Goal: Task Accomplishment & Management: Complete application form

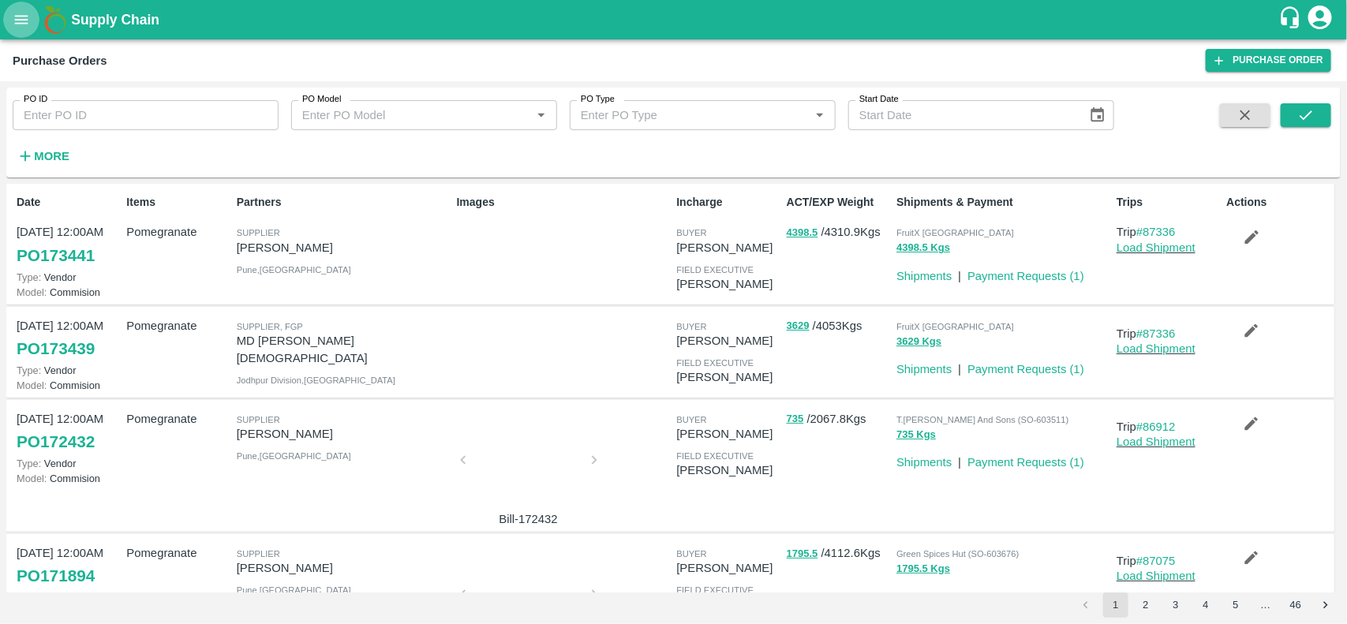
click at [14, 20] on icon "open drawer" at bounding box center [21, 19] width 17 height 17
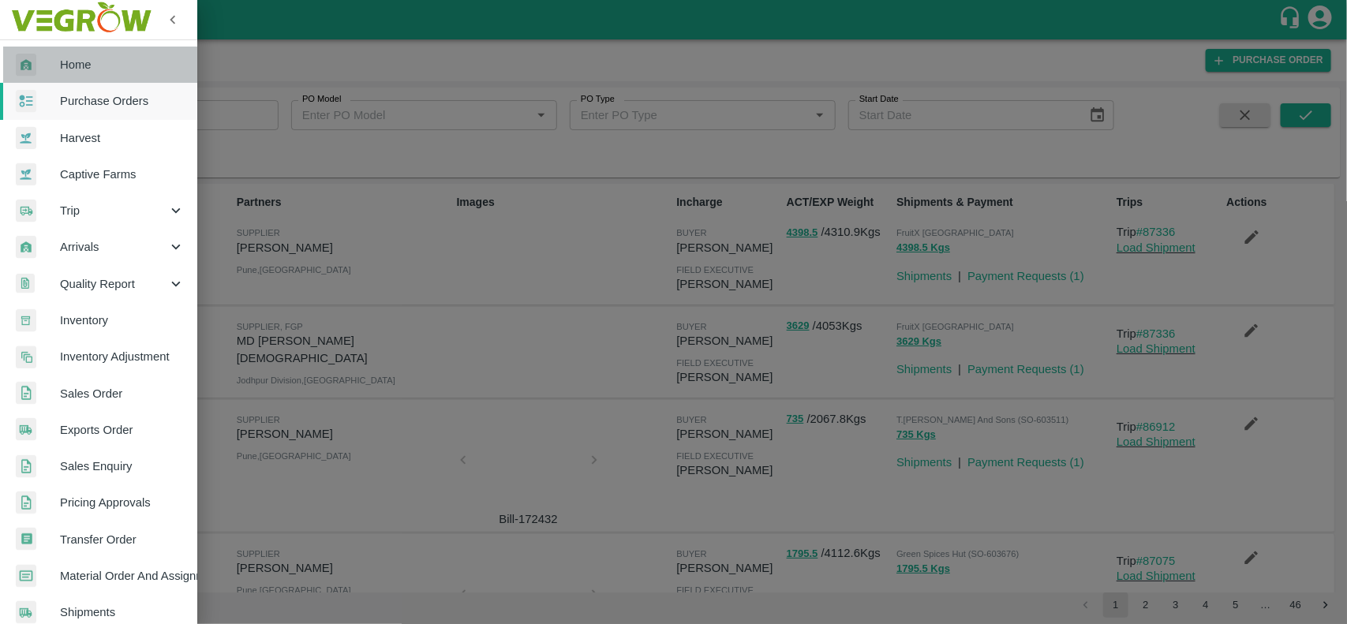
click at [112, 77] on link "Home" at bounding box center [98, 65] width 197 height 36
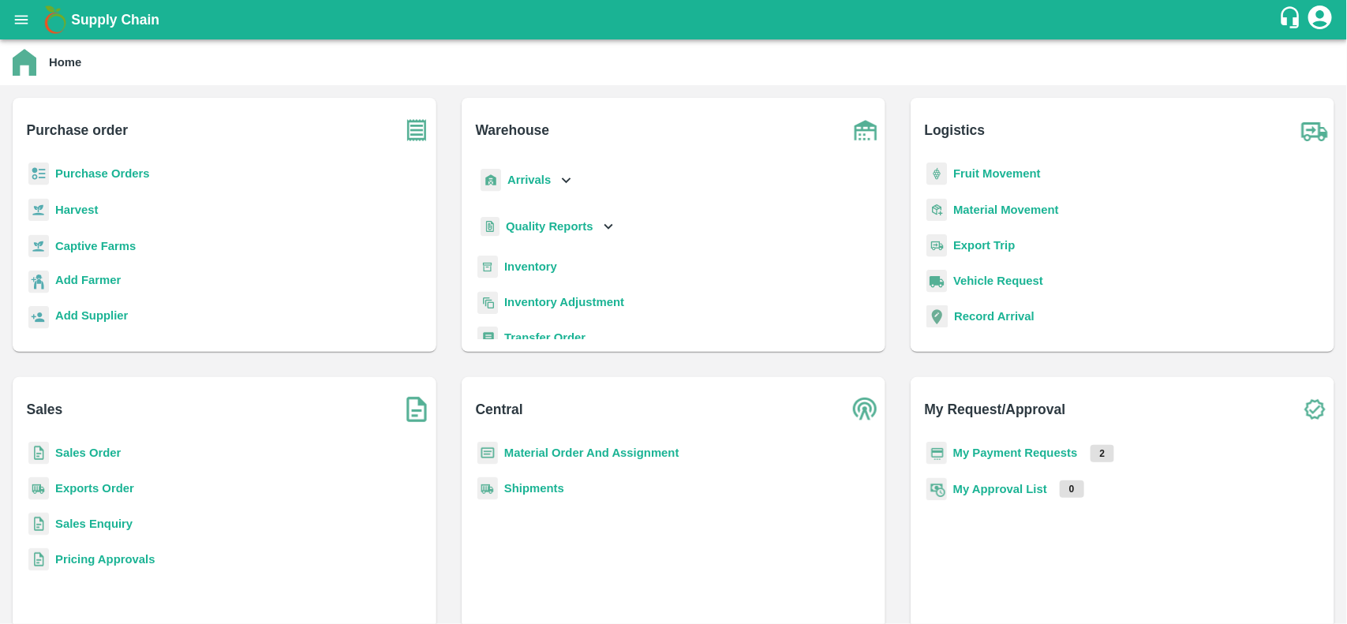
click at [988, 447] on b "My Payment Requests" at bounding box center [1015, 453] width 125 height 13
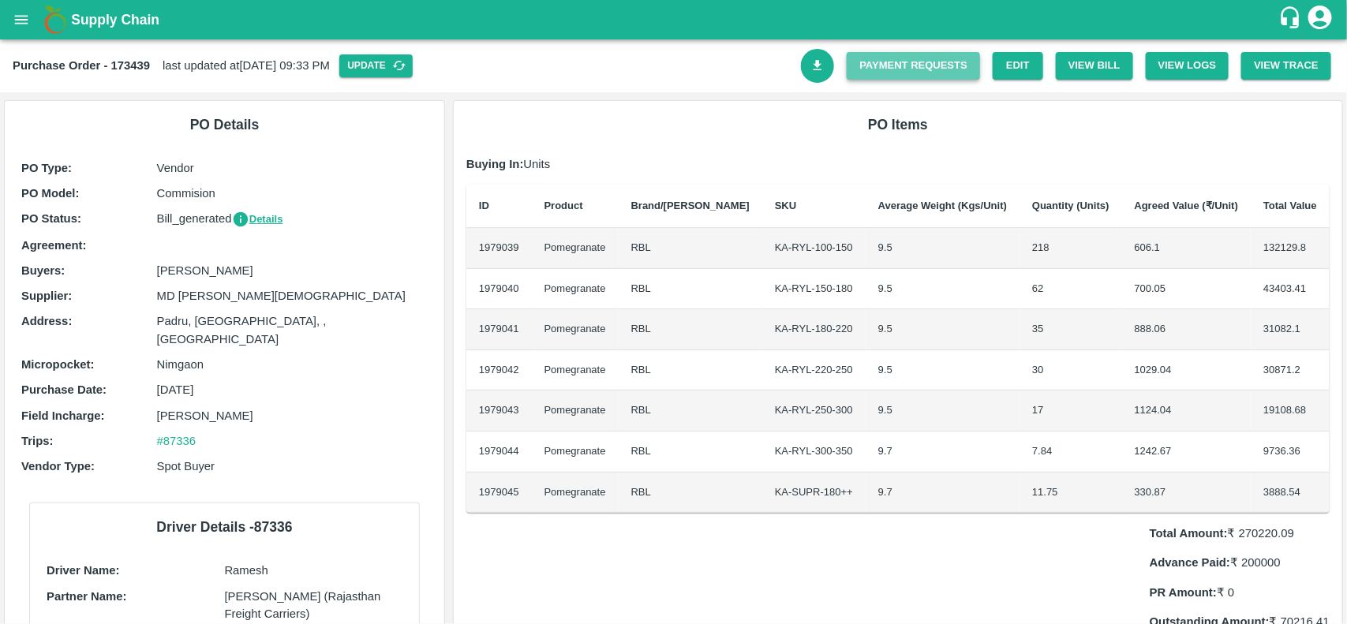
click at [890, 64] on link "Payment Requests" at bounding box center [913, 66] width 133 height 28
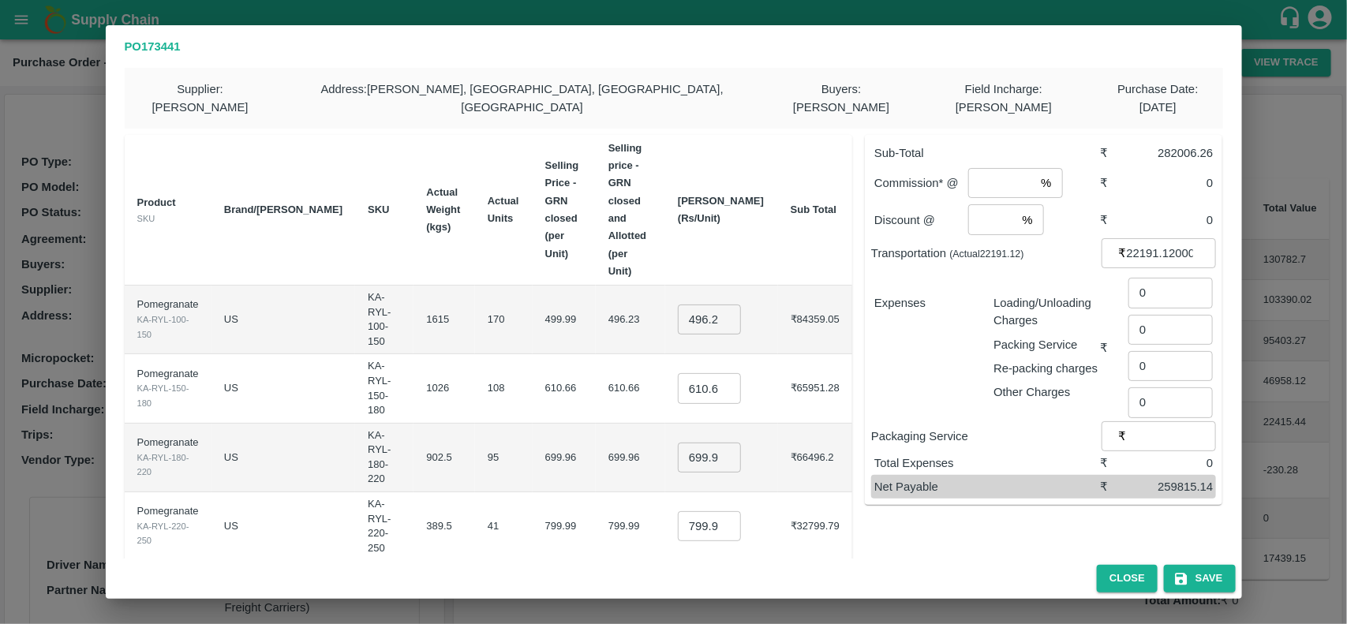
click at [710, 305] on input "496.22970588235296" at bounding box center [709, 320] width 63 height 30
type input "750"
type input "800"
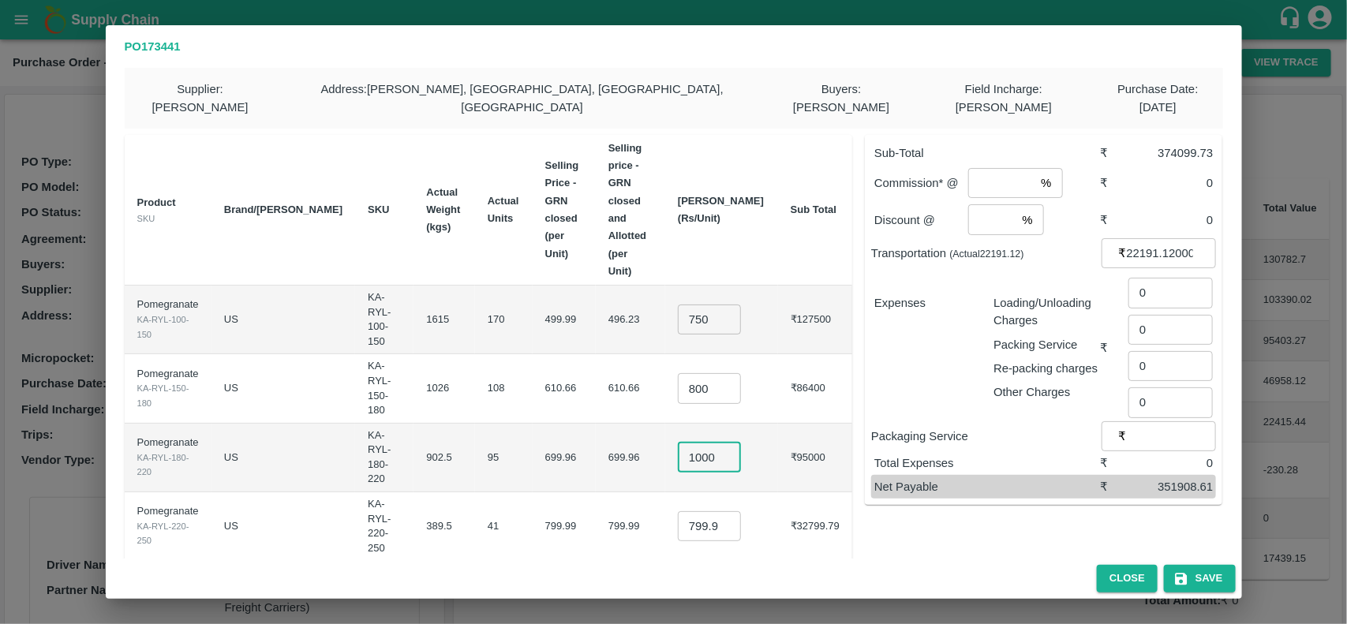
type input "1000"
type input "1150"
type input "1250"
type input "1350"
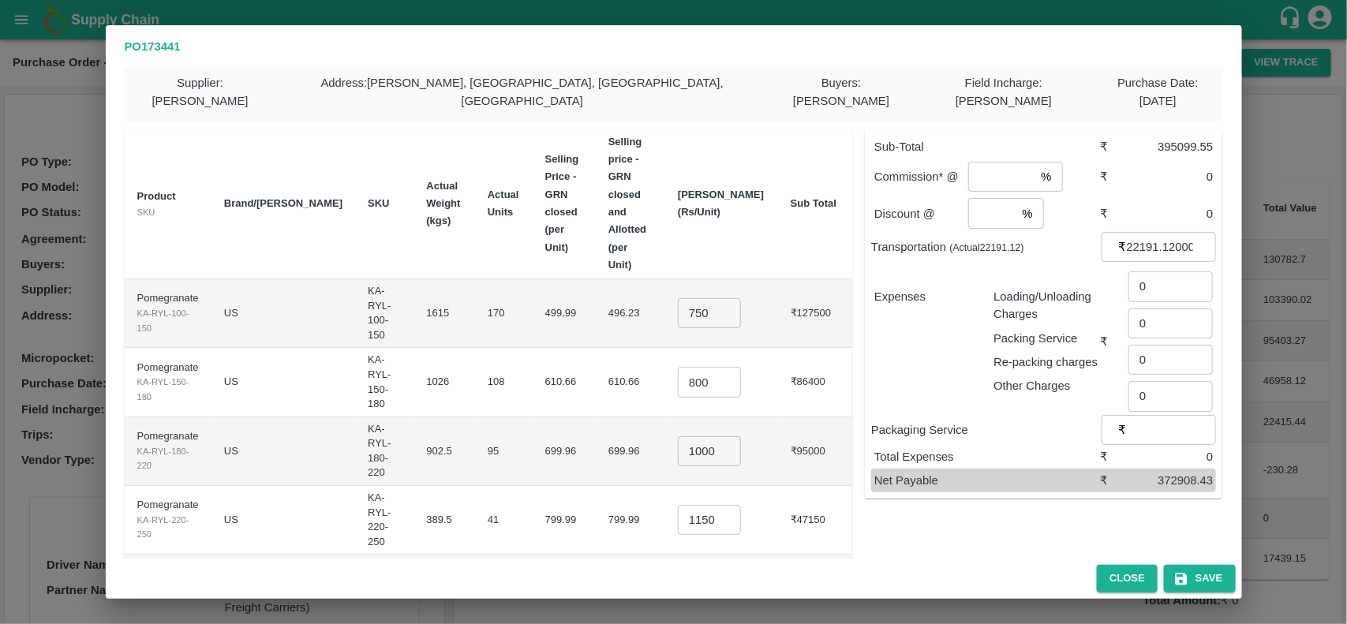
type input "0.001"
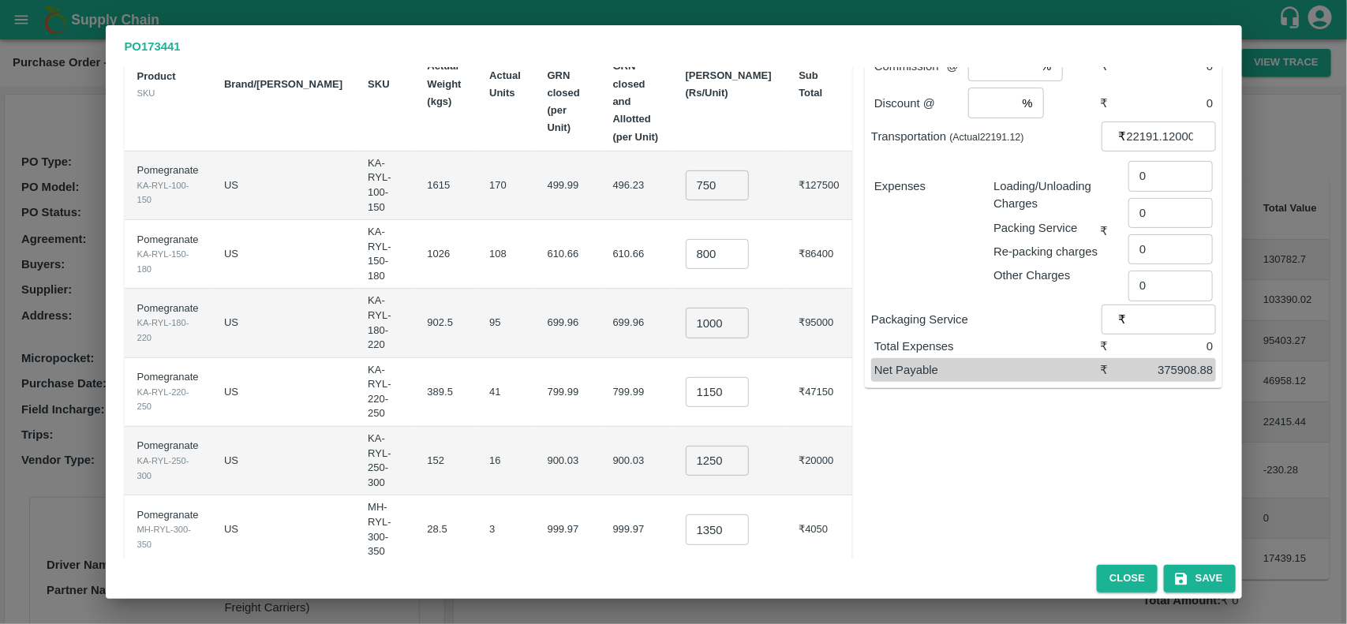
type input "600"
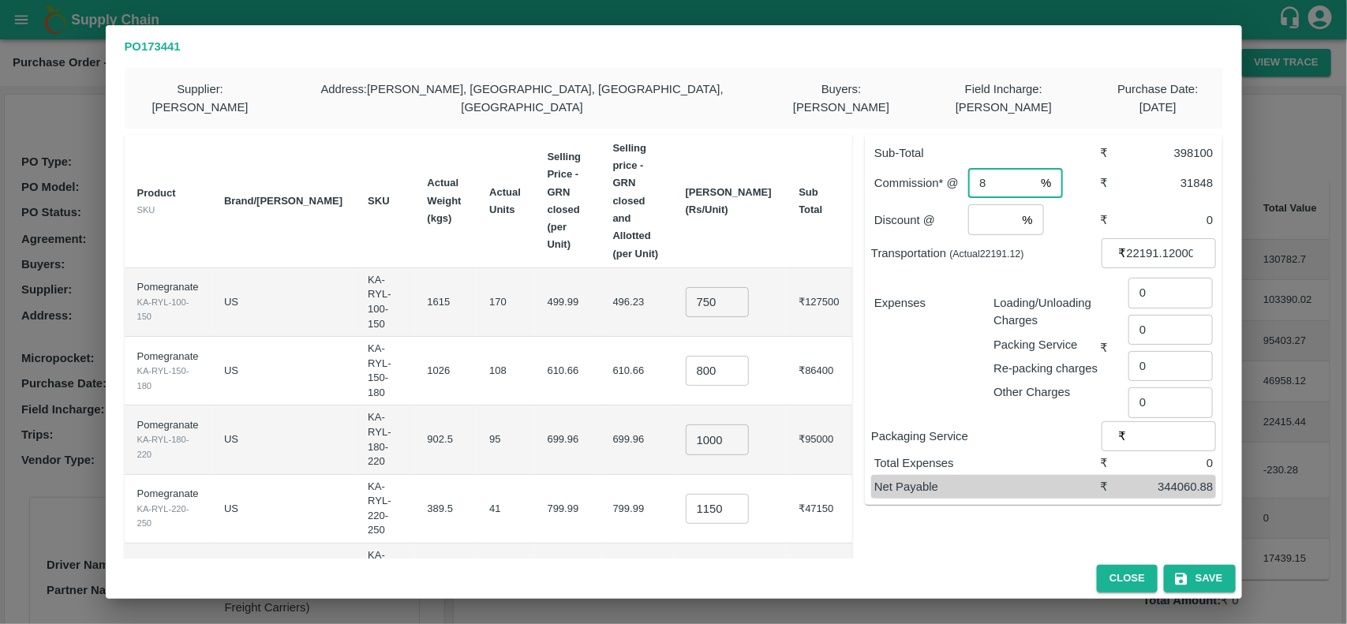
type input "8"
type input "2"
type input "1852"
click at [1030, 421] on div "Packaging Service ₹ ​" at bounding box center [1043, 436] width 345 height 30
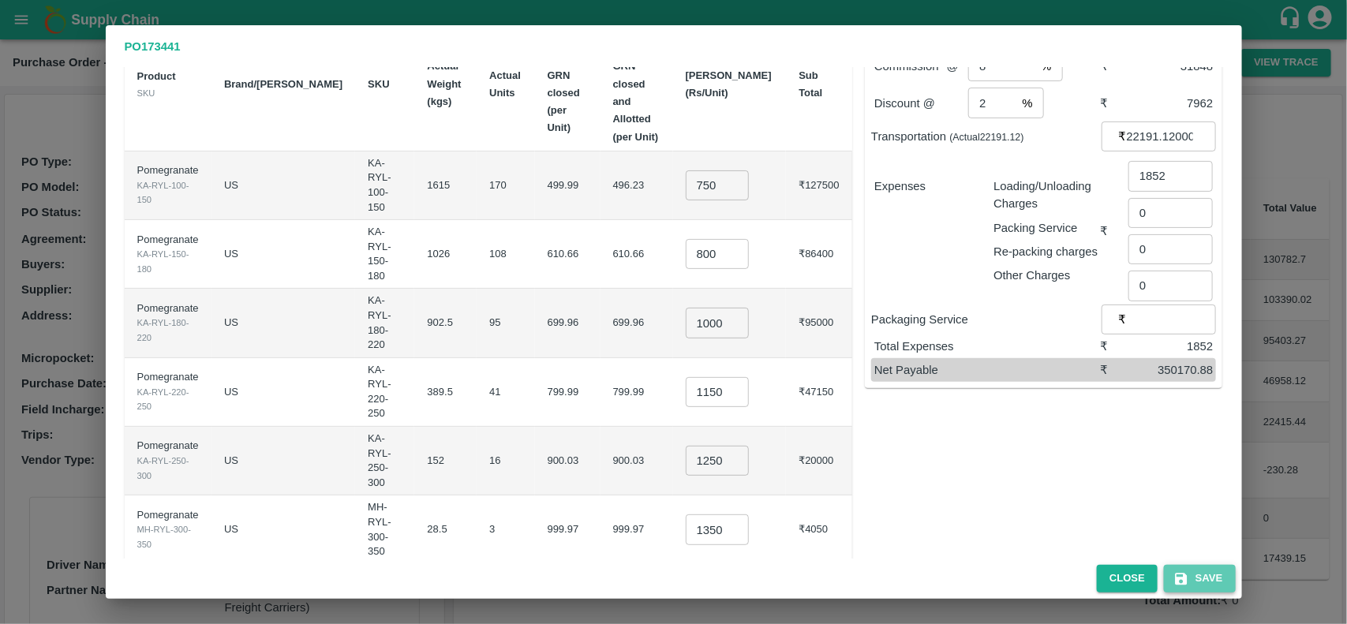
click at [1204, 576] on button "Save" at bounding box center [1199, 579] width 71 height 28
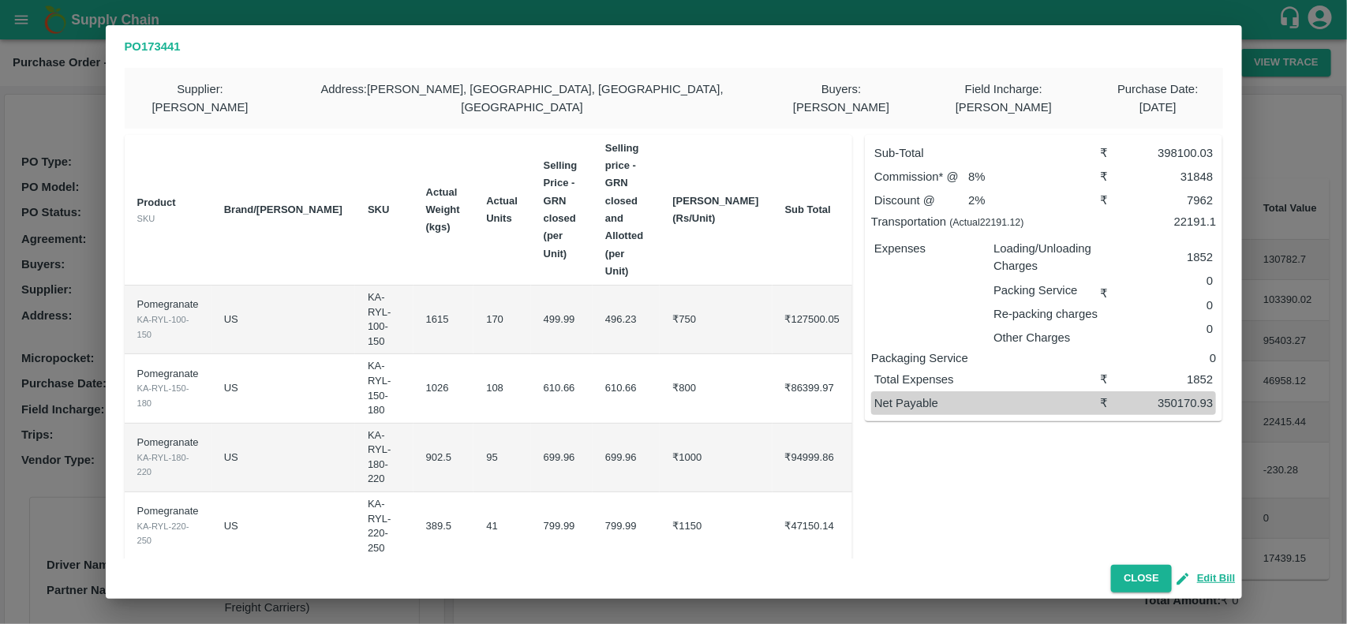
scroll to position [6, 0]
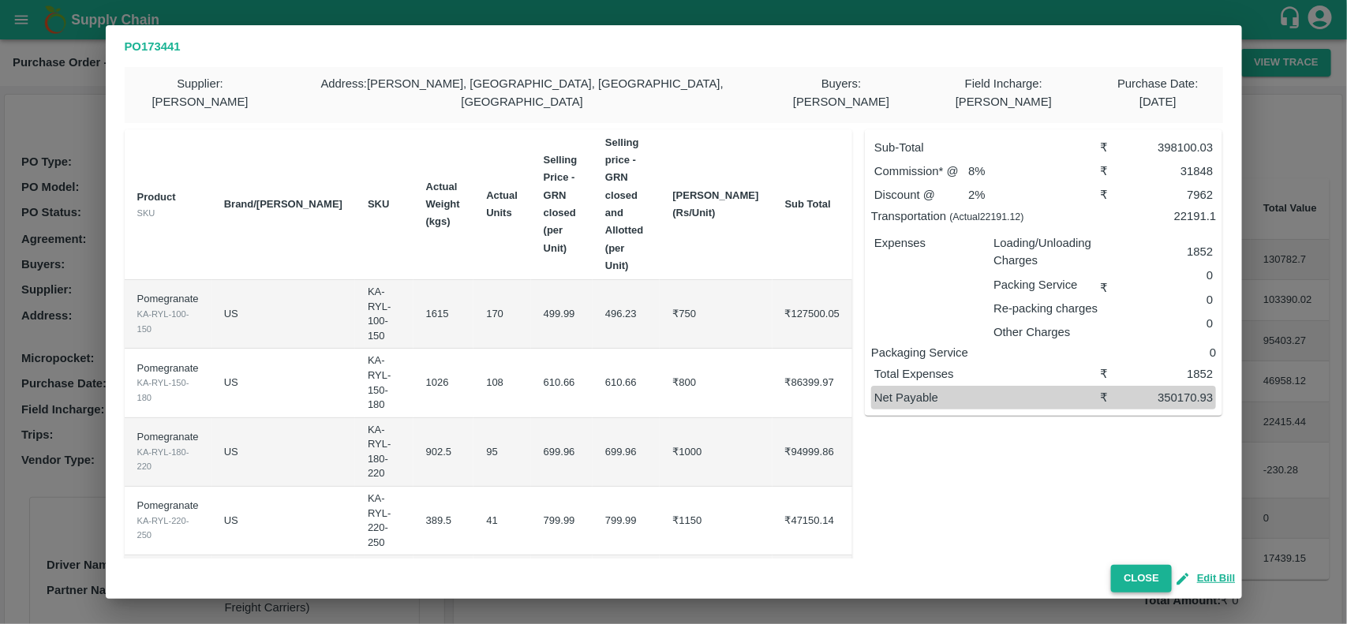
click at [1141, 580] on button "Close" at bounding box center [1141, 579] width 61 height 28
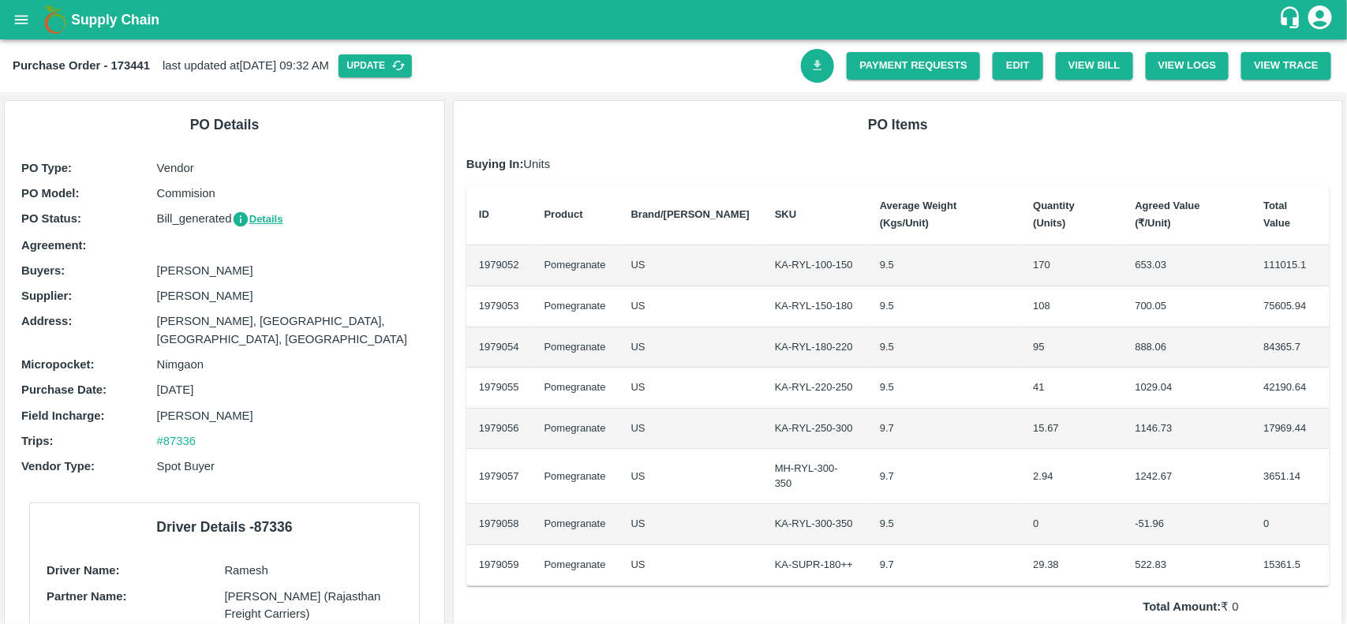
click at [815, 64] on icon "Download Bill" at bounding box center [817, 65] width 9 height 10
click at [869, 65] on link "Payment Requests" at bounding box center [913, 66] width 133 height 28
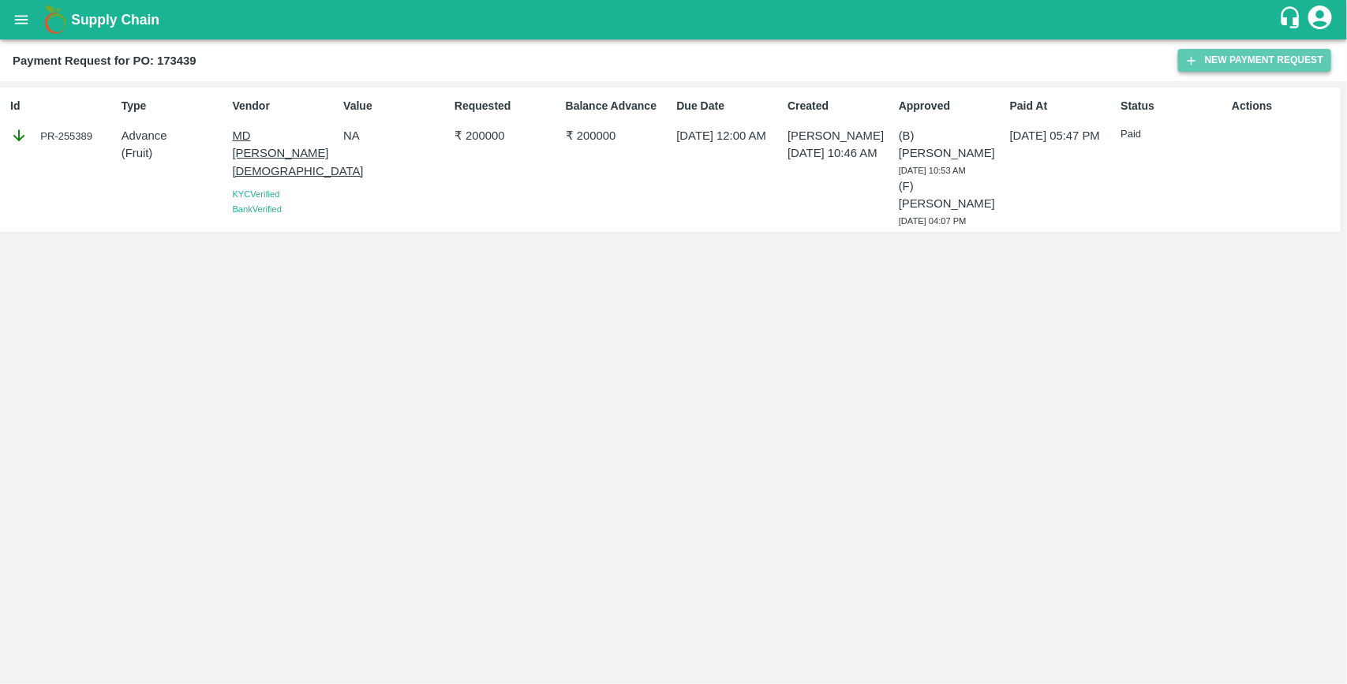
click at [1198, 58] on icon "button" at bounding box center [1191, 61] width 14 height 14
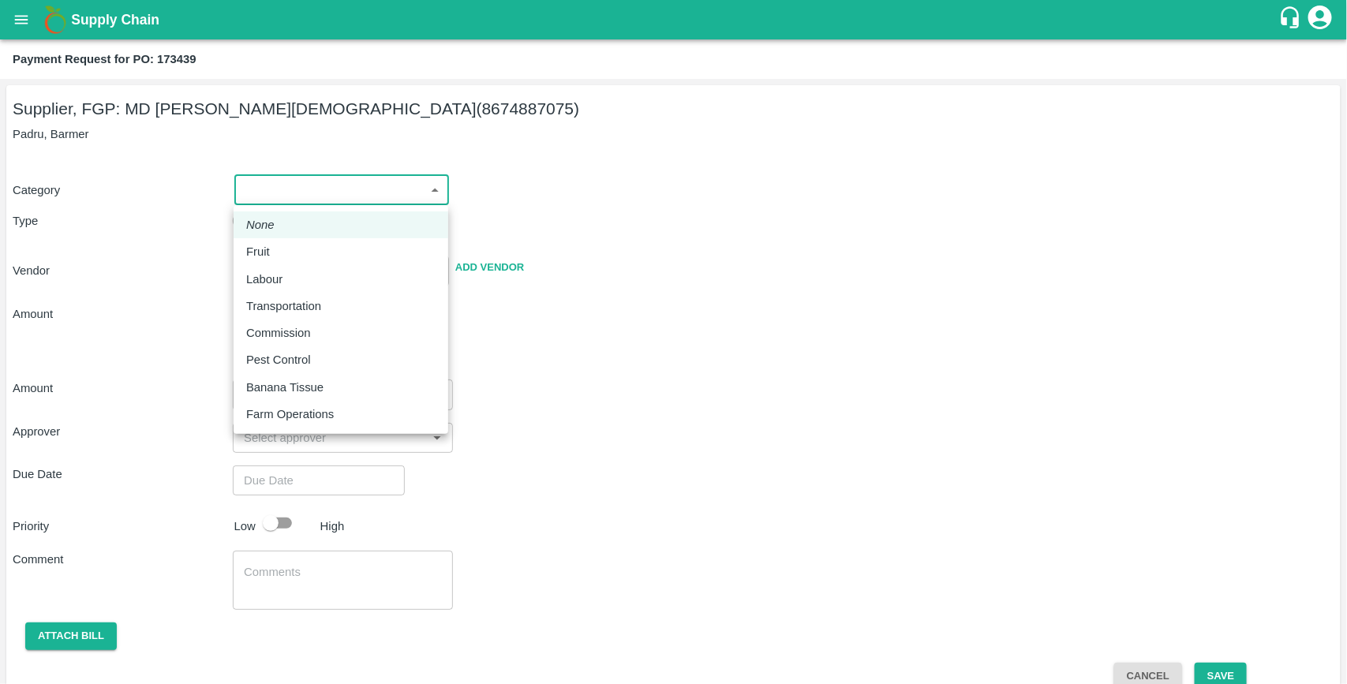
click at [305, 183] on body "Supply Chain Payment Request for PO: 173439 Supplier, FGP: MD Rabiul Islam (867…" at bounding box center [673, 342] width 1347 height 684
click at [266, 241] on li "Fruit" at bounding box center [341, 251] width 215 height 27
type input "1"
type input "MD Rabiul Islam - 8674887075(Supplier, FGP)"
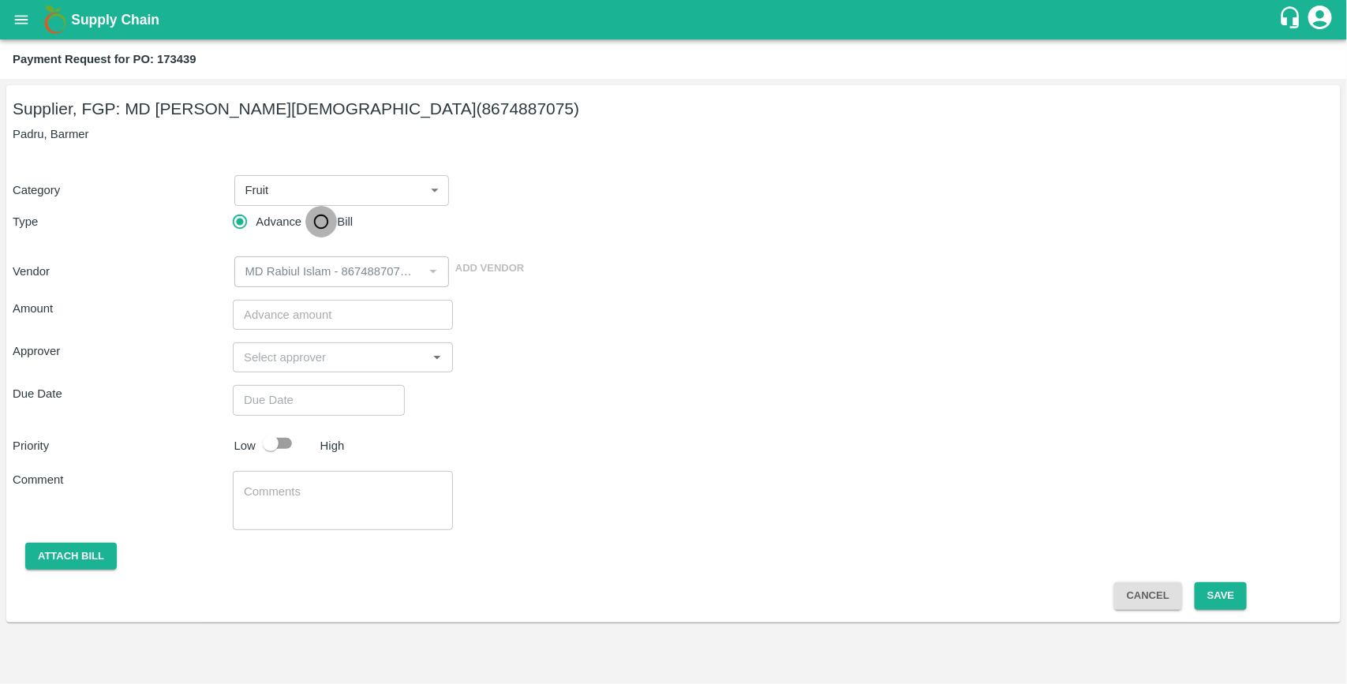
click at [320, 219] on input "Bill" at bounding box center [321, 222] width 32 height 32
radio input "true"
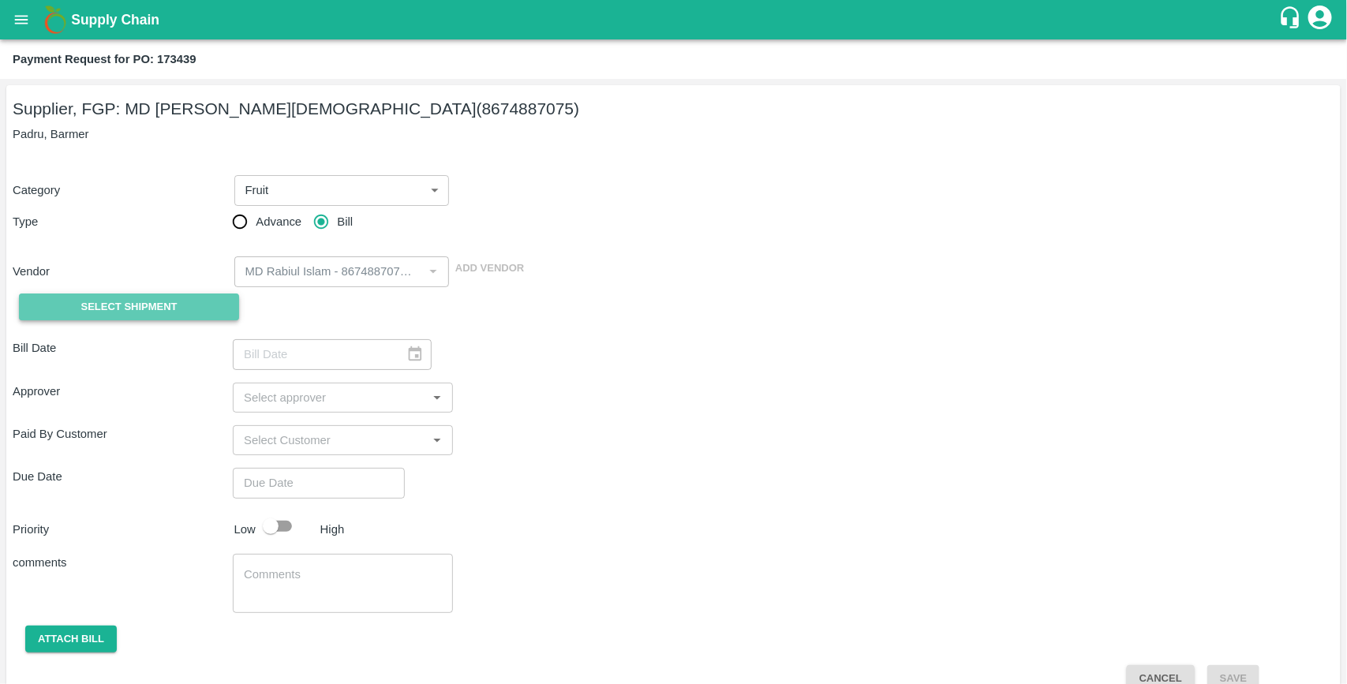
click at [178, 301] on button "Select Shipment" at bounding box center [129, 308] width 220 height 28
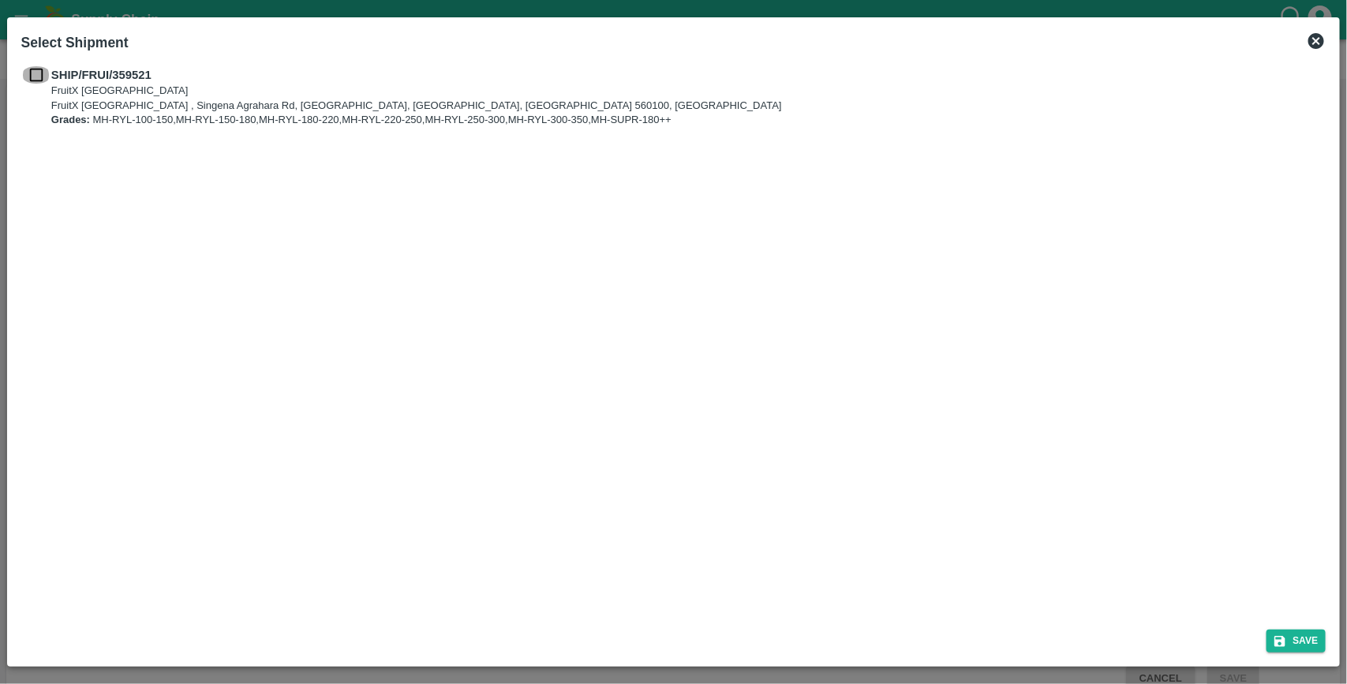
click at [39, 76] on input "checkbox" at bounding box center [36, 74] width 30 height 17
checkbox input "true"
click at [1296, 636] on button "Save" at bounding box center [1296, 641] width 60 height 23
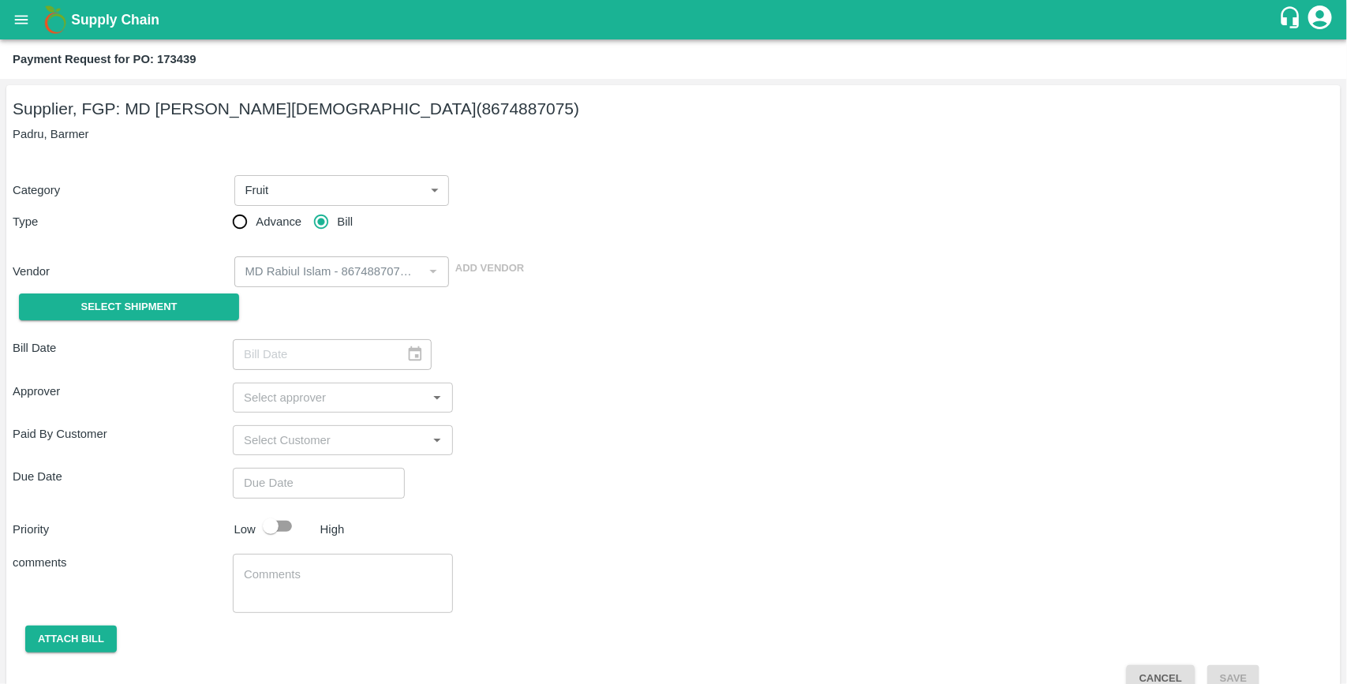
type input "[DATE]"
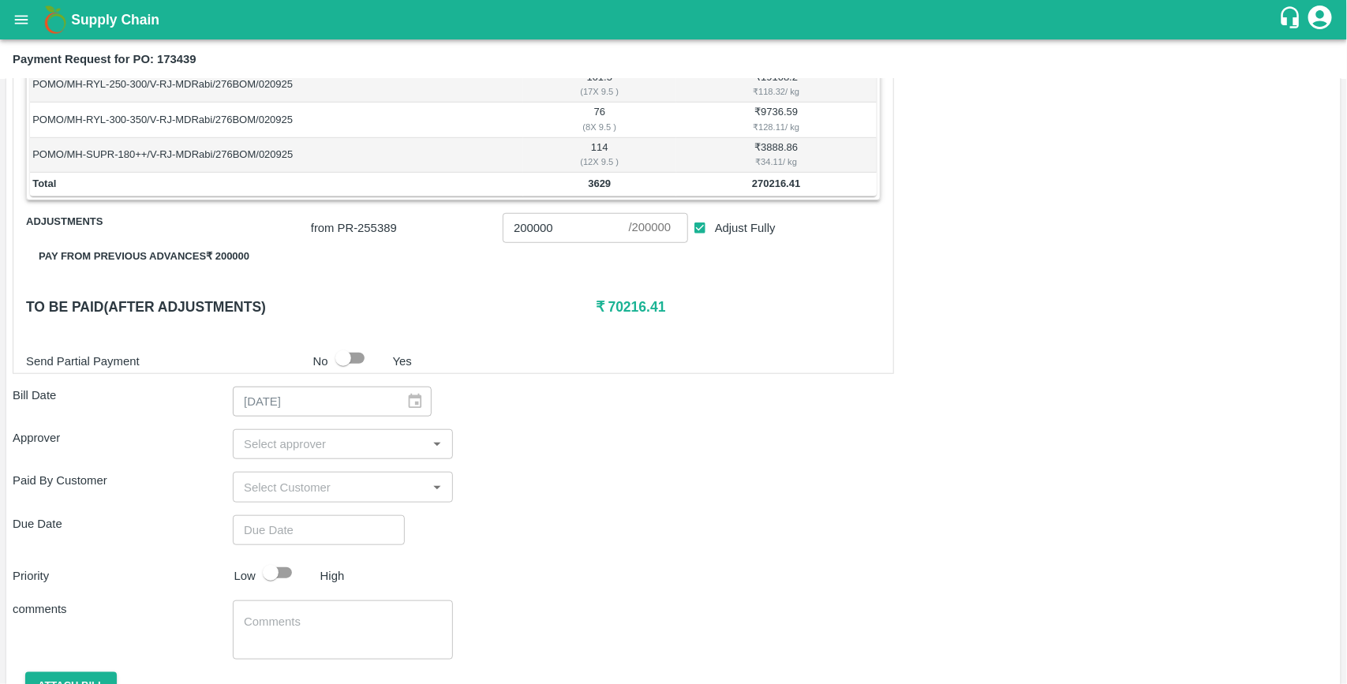
scroll to position [456, 0]
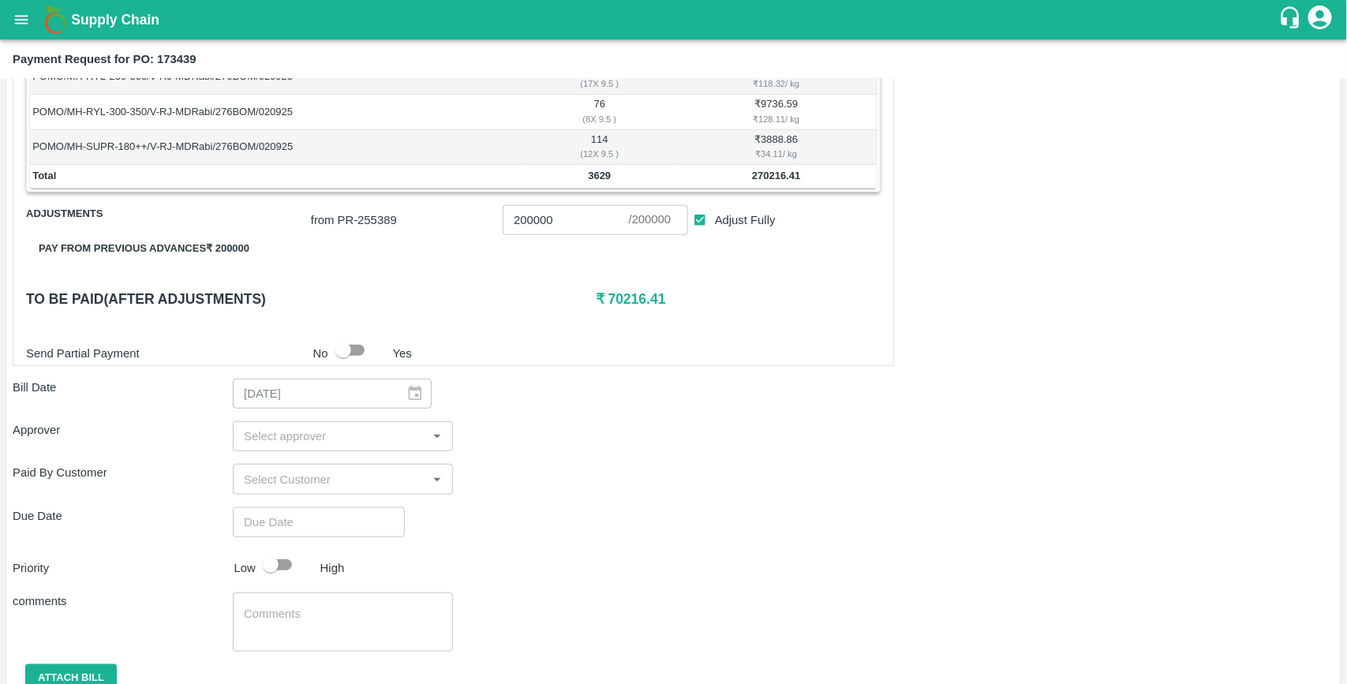
click at [281, 440] on input "input" at bounding box center [329, 436] width 185 height 21
type input "MUKUL"
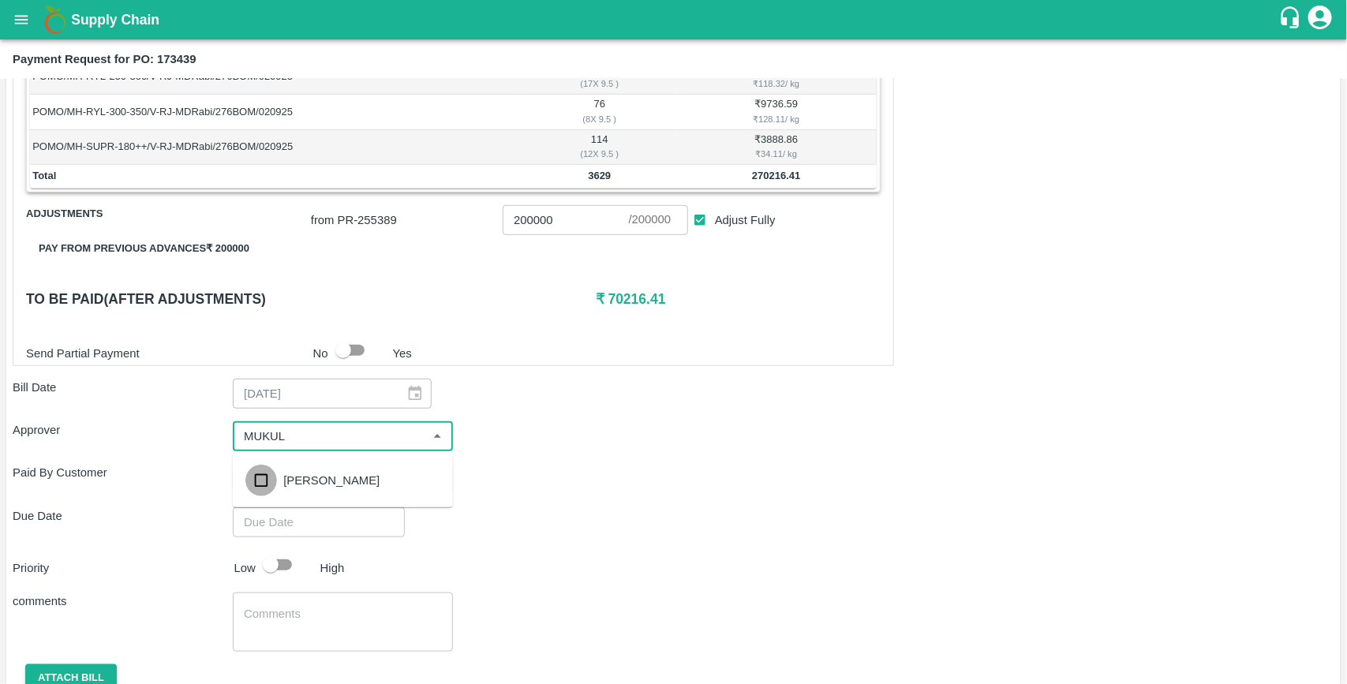
click at [260, 474] on input "checkbox" at bounding box center [261, 481] width 32 height 32
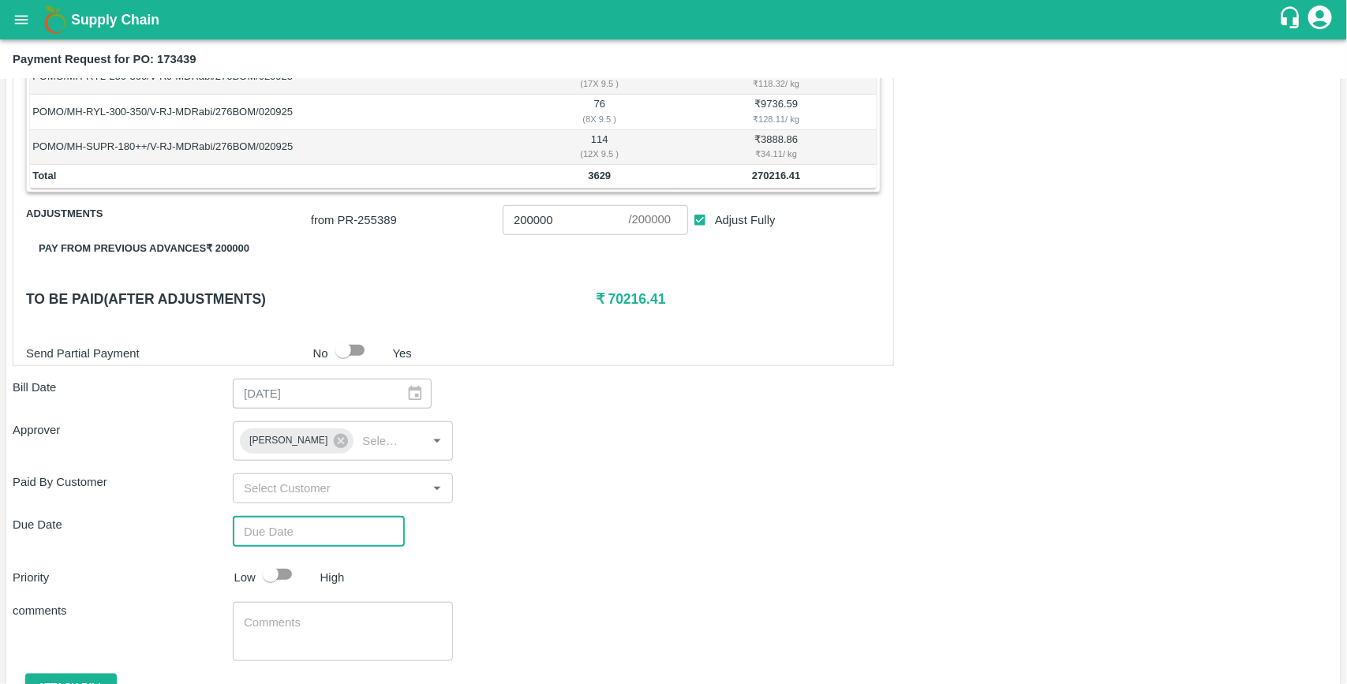
type input "DD/MM/YYYY hh:mm aa"
click at [265, 533] on input "DD/MM/YYYY hh:mm aa" at bounding box center [313, 531] width 161 height 30
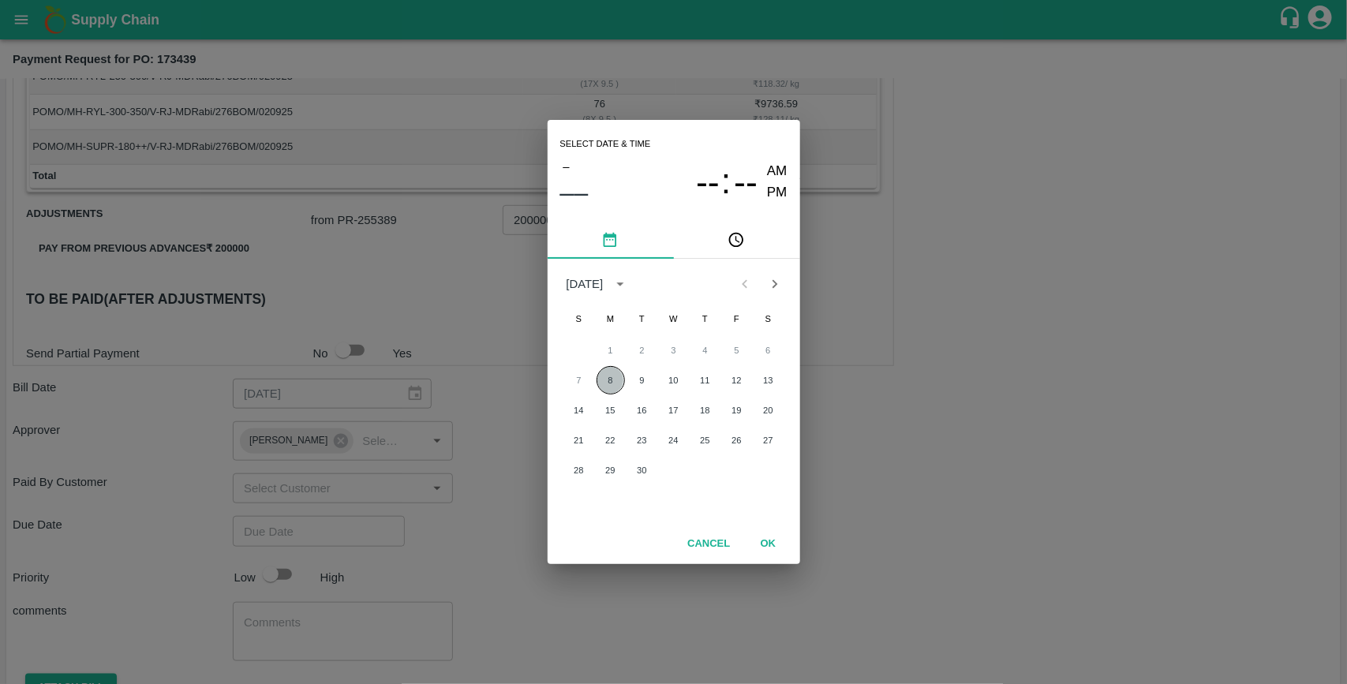
click at [617, 385] on button "8" at bounding box center [610, 380] width 28 height 28
type input "[DATE] 12:00 AM"
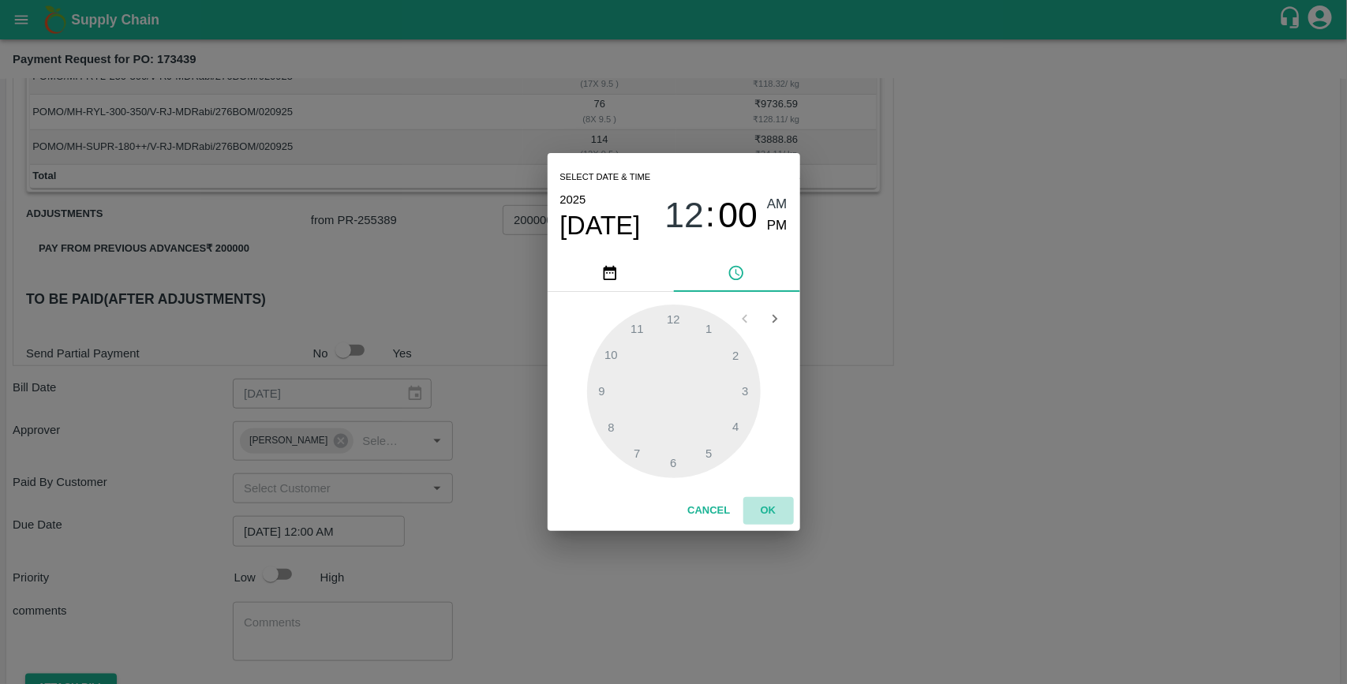
click at [771, 514] on button "OK" at bounding box center [768, 511] width 50 height 28
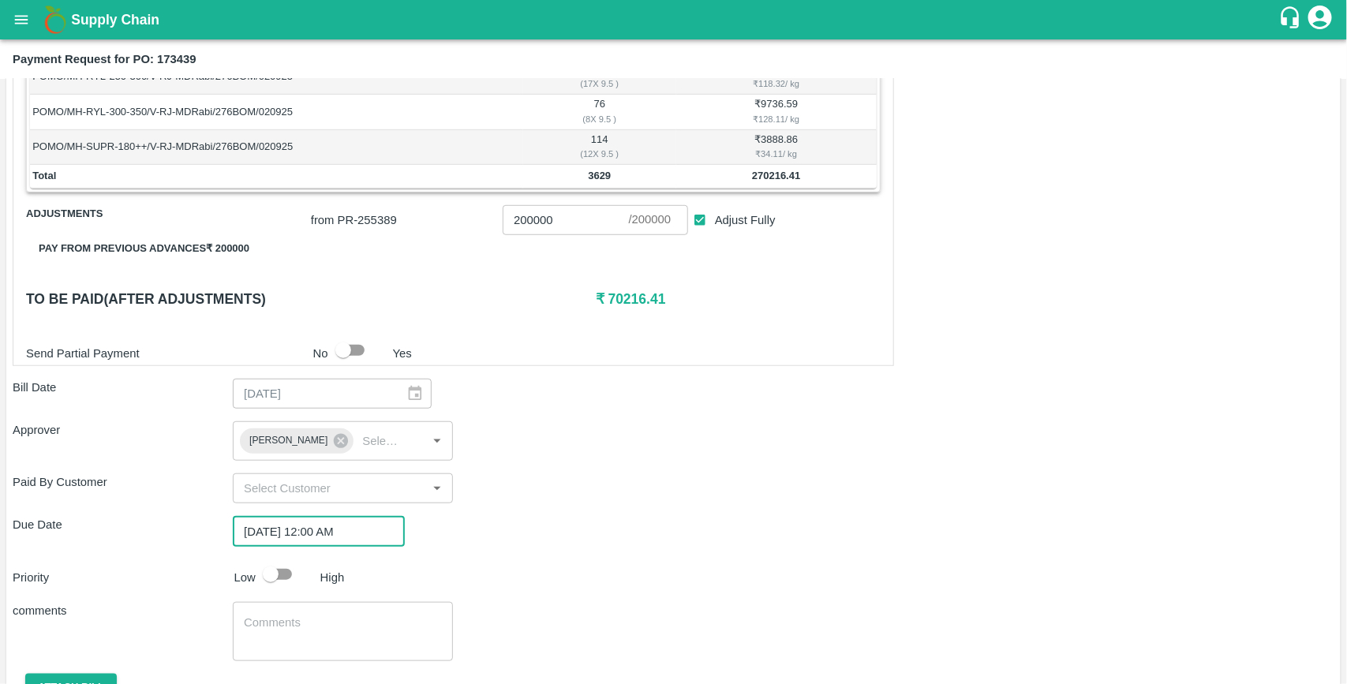
scroll to position [533, 0]
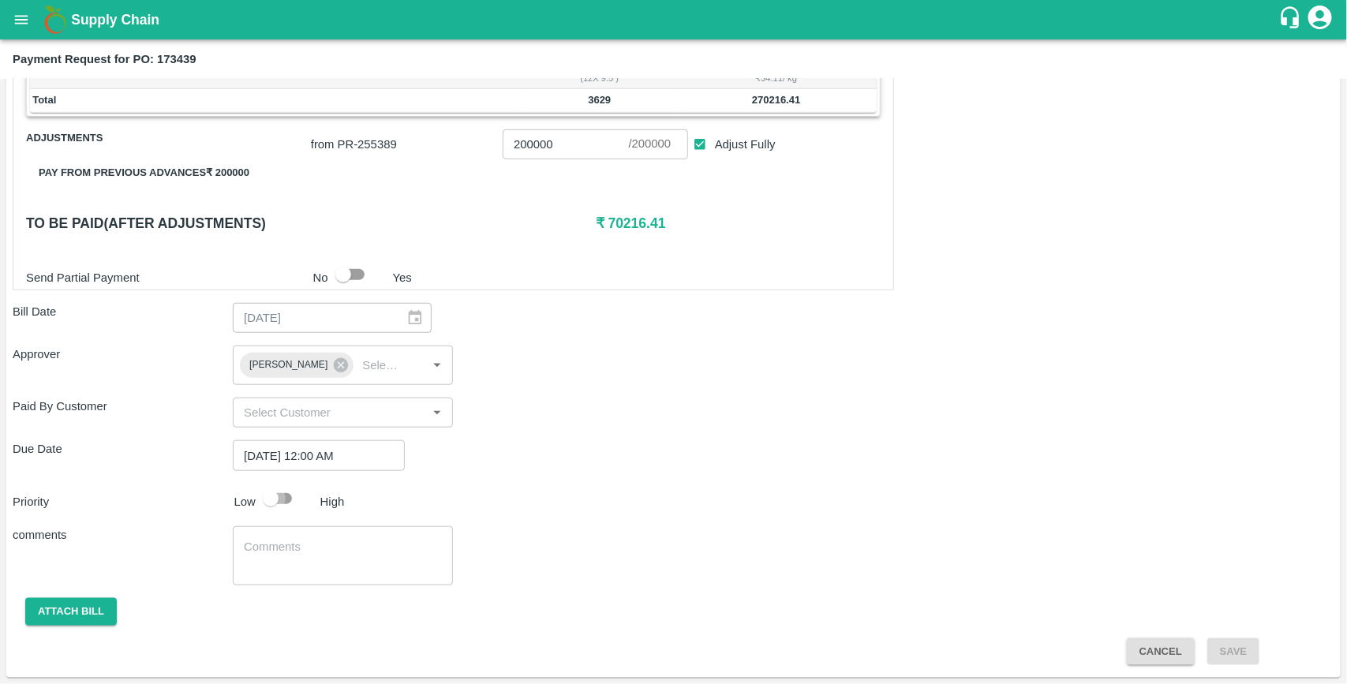
click at [290, 503] on input "checkbox" at bounding box center [271, 499] width 90 height 30
checkbox input "true"
click at [79, 609] on button "Attach bill" at bounding box center [71, 612] width 92 height 28
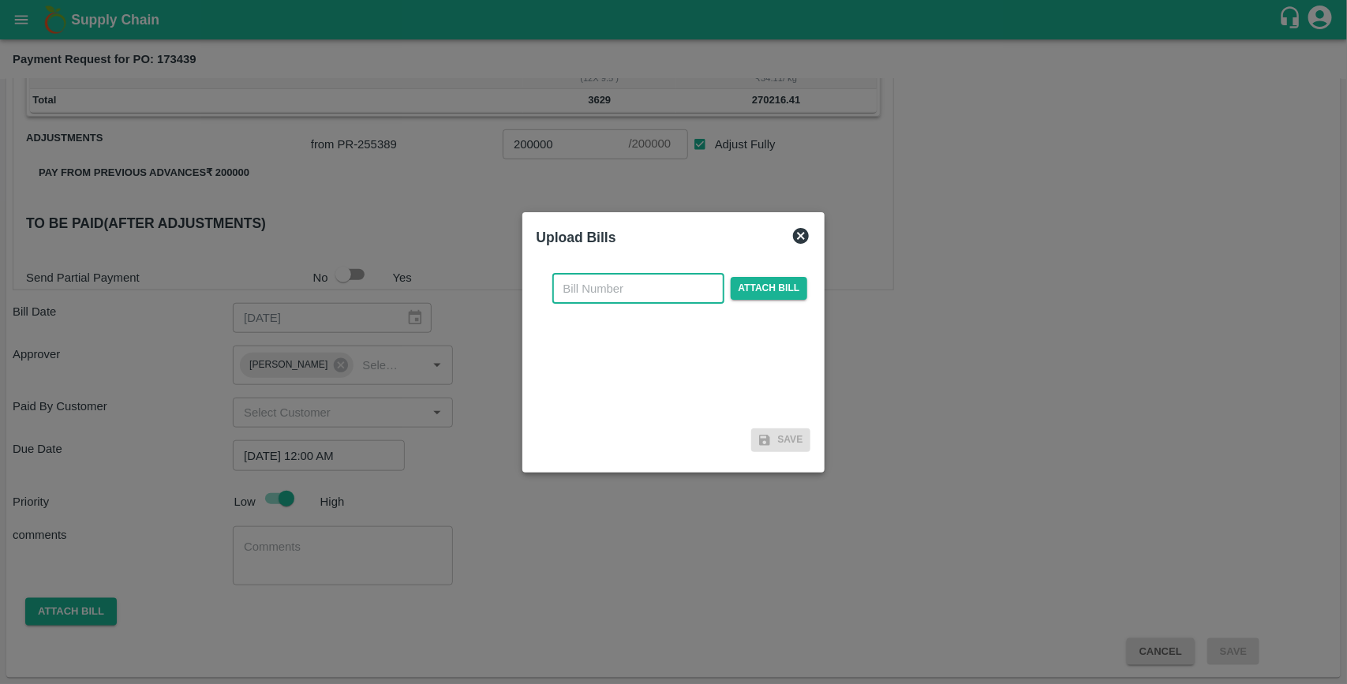
click at [619, 294] on input "text" at bounding box center [638, 289] width 172 height 30
type input "173439"
click at [786, 290] on span "Attach bill" at bounding box center [769, 288] width 77 height 23
click at [0, 0] on input "Attach bill" at bounding box center [0, 0] width 0 height 0
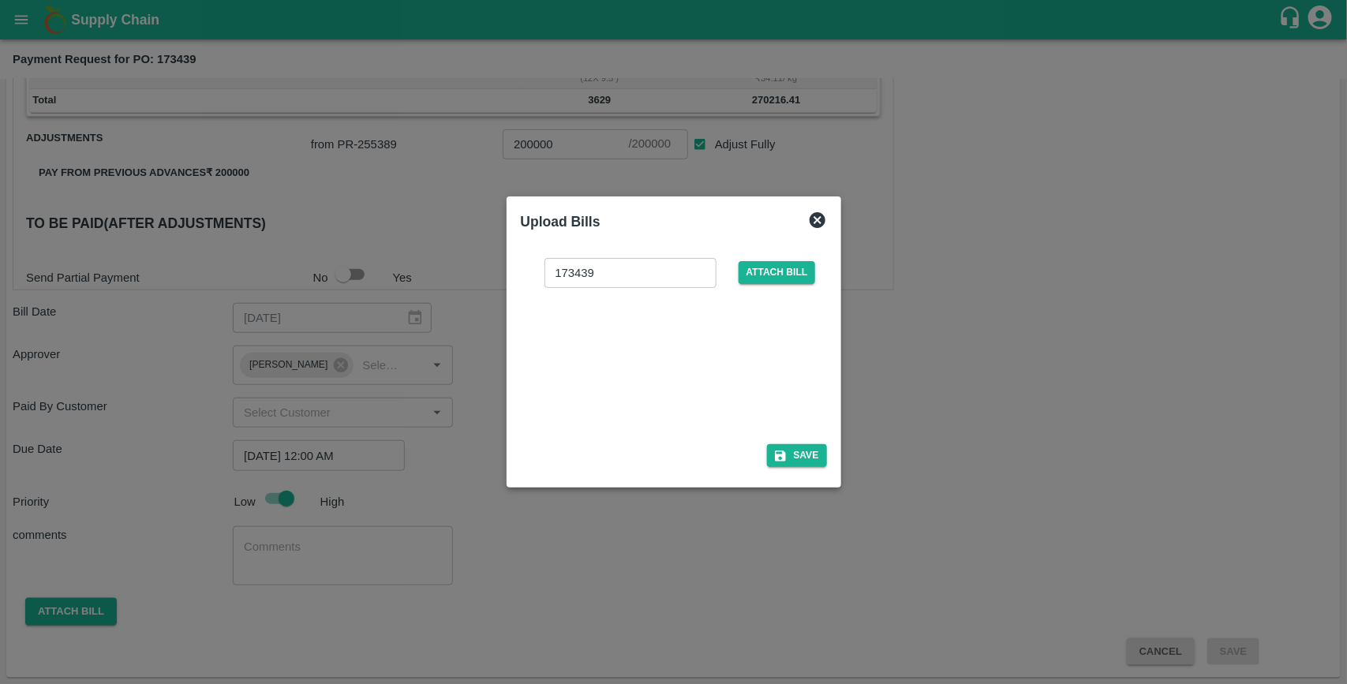
click at [821, 218] on icon at bounding box center [818, 220] width 16 height 16
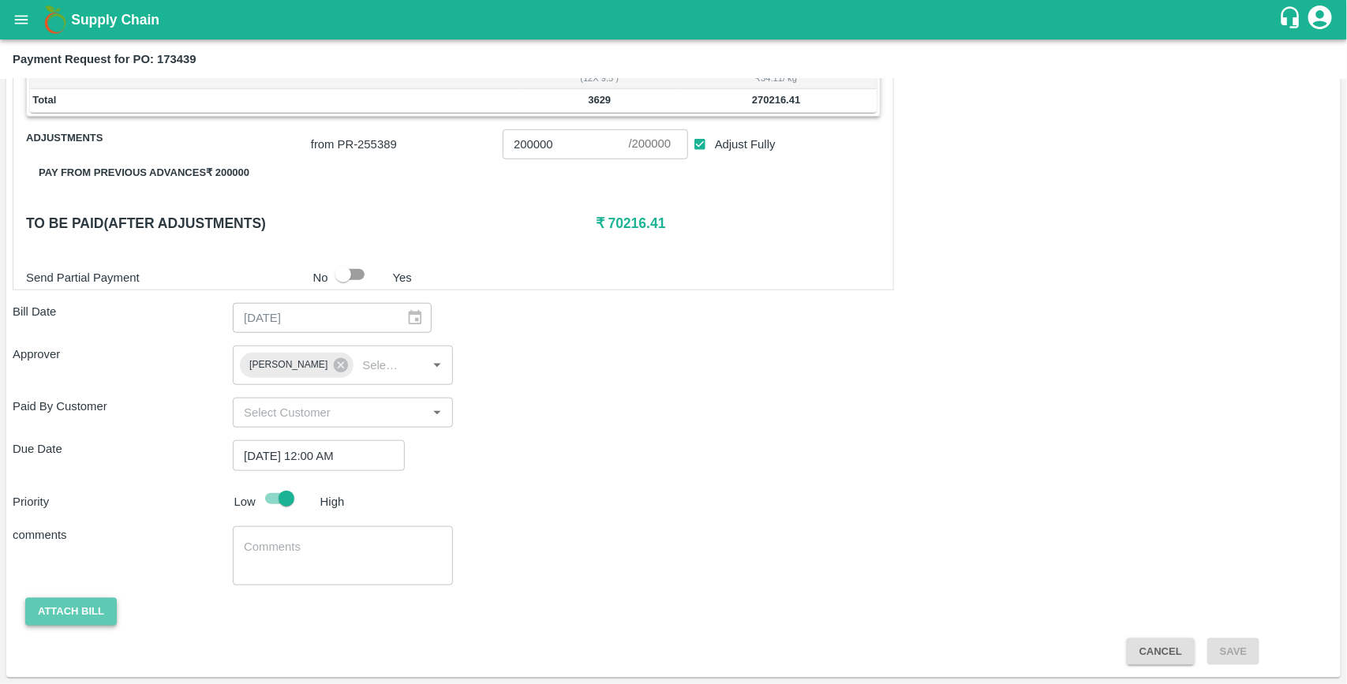
click at [61, 620] on button "Attach bill" at bounding box center [71, 612] width 92 height 28
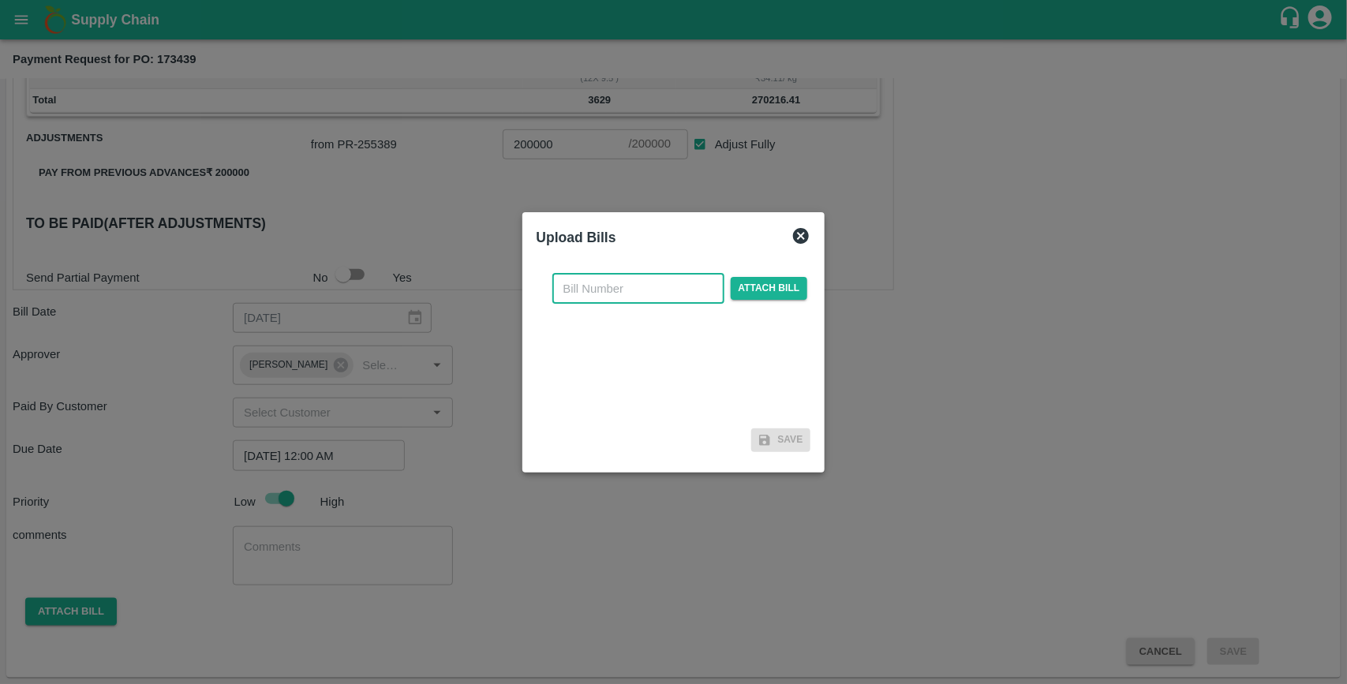
click at [630, 288] on input "text" at bounding box center [638, 289] width 172 height 30
type input "173439"
click at [766, 297] on span "Attach bill" at bounding box center [769, 288] width 77 height 23
click at [0, 0] on input "Attach bill" at bounding box center [0, 0] width 0 height 0
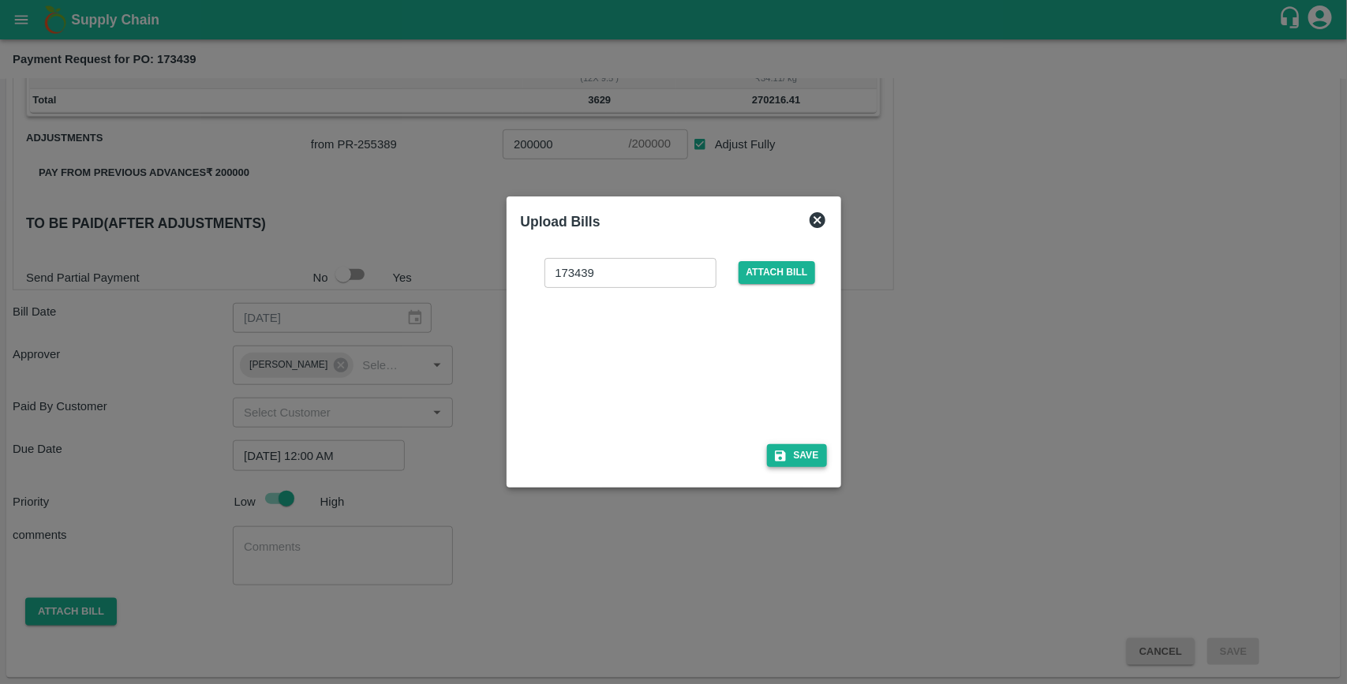
click at [795, 452] on button "Save" at bounding box center [797, 455] width 60 height 23
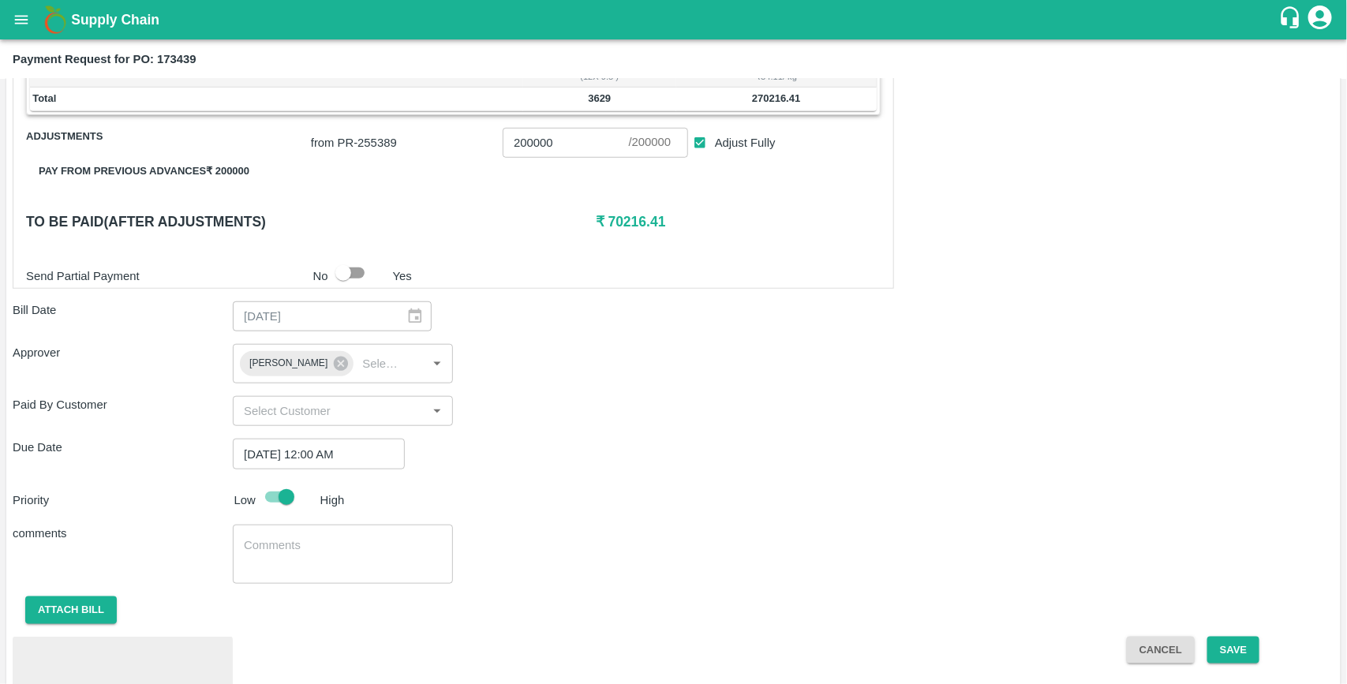
scroll to position [618, 0]
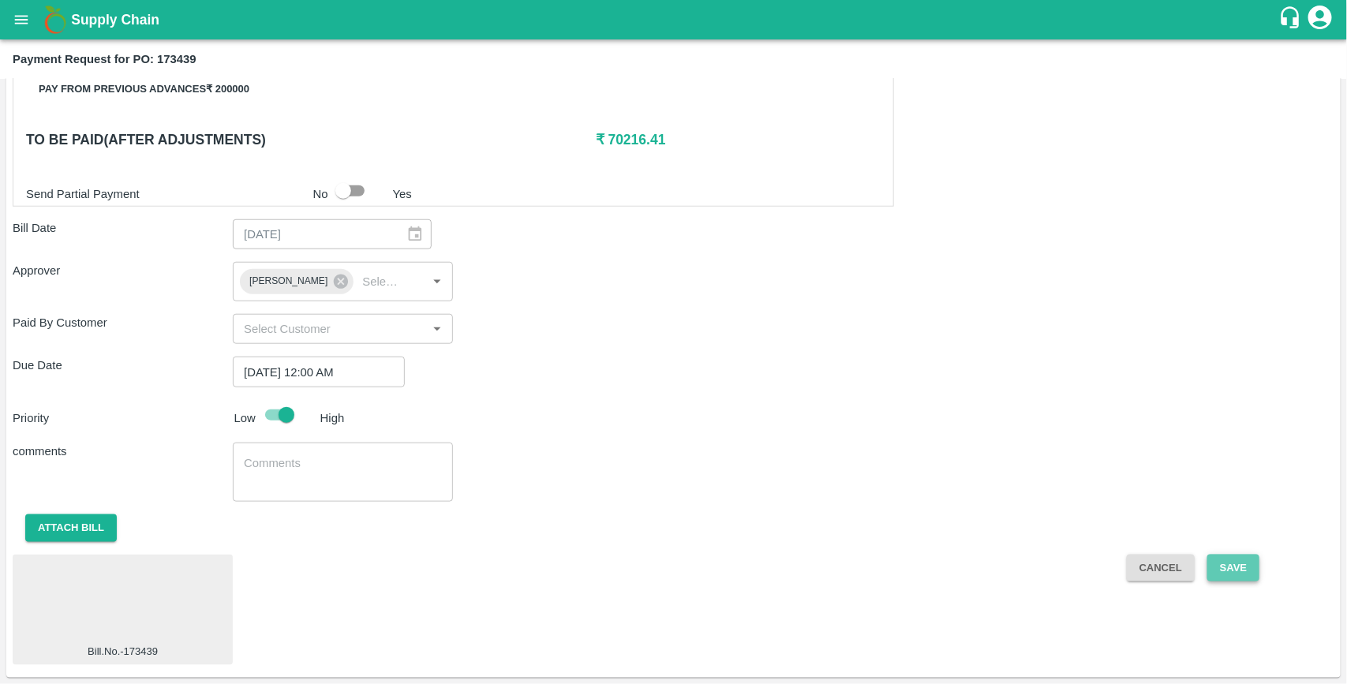
click at [1223, 566] on button "Save" at bounding box center [1233, 569] width 52 height 28
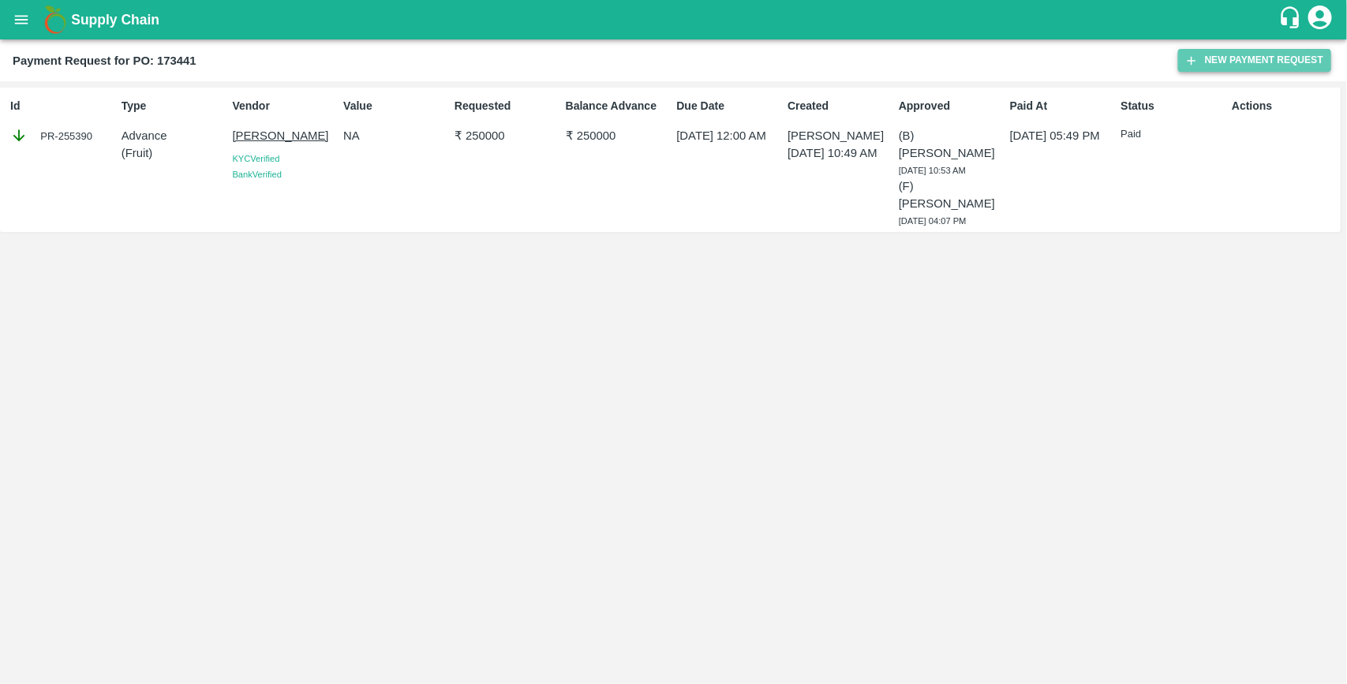
click at [1261, 56] on button "New Payment Request" at bounding box center [1254, 60] width 153 height 23
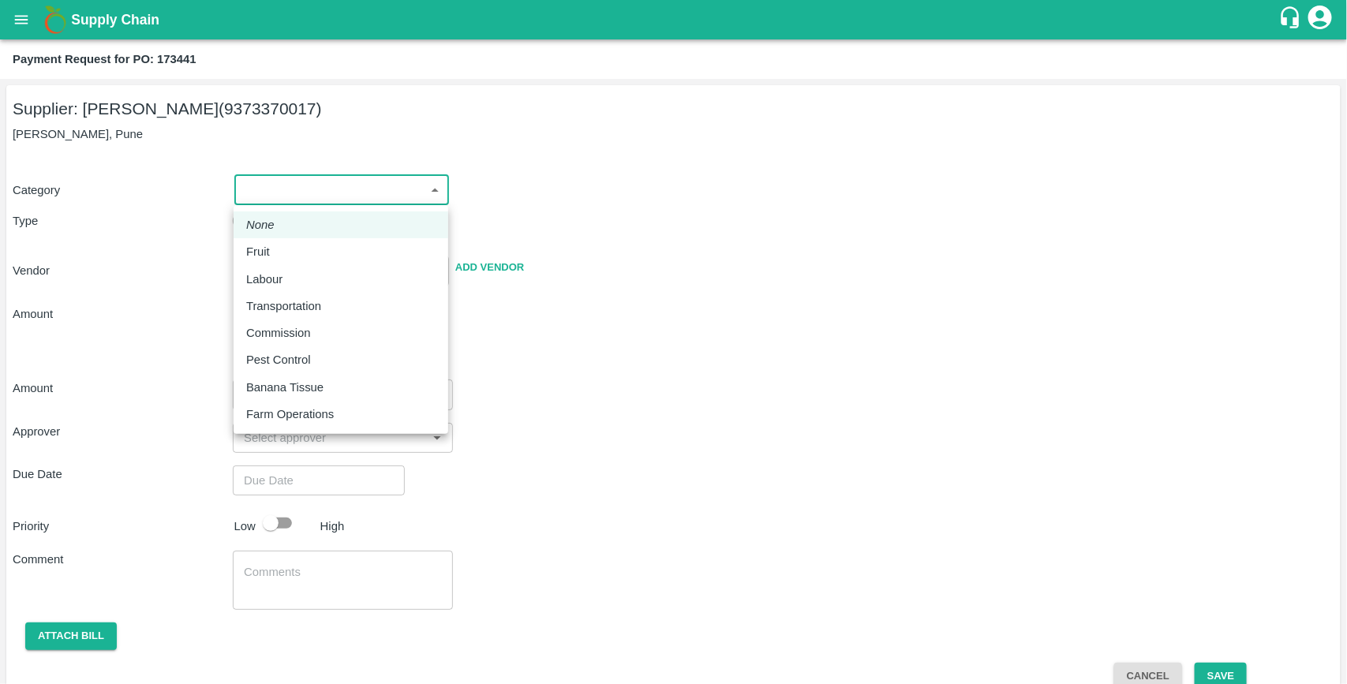
click at [260, 184] on body "Supply Chain Payment Request for PO: 173441 Supplier: Ganesh [PERSON_NAME] (937…" at bounding box center [673, 342] width 1347 height 684
click at [267, 251] on p "Fruit" at bounding box center [258, 251] width 24 height 17
type input "1"
type input "[PERSON_NAME] - 9373370017(Supplier)"
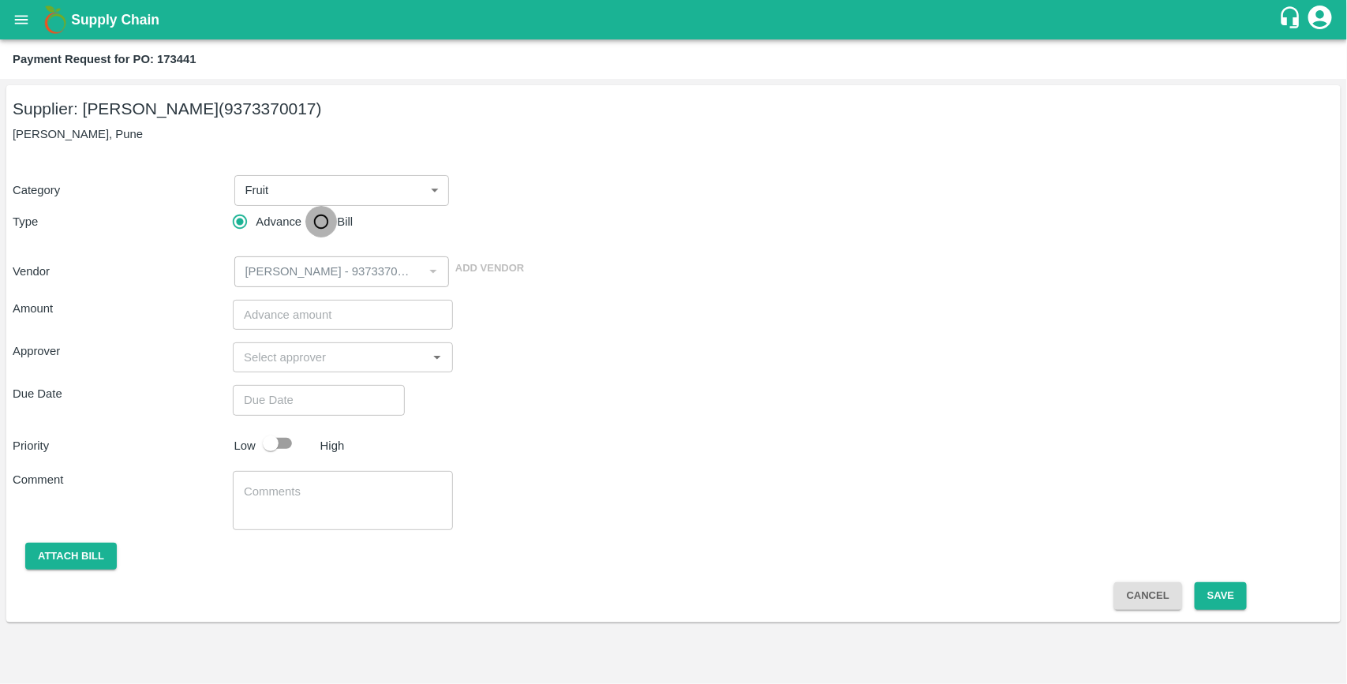
click at [327, 226] on input "Bill" at bounding box center [321, 222] width 32 height 32
radio input "true"
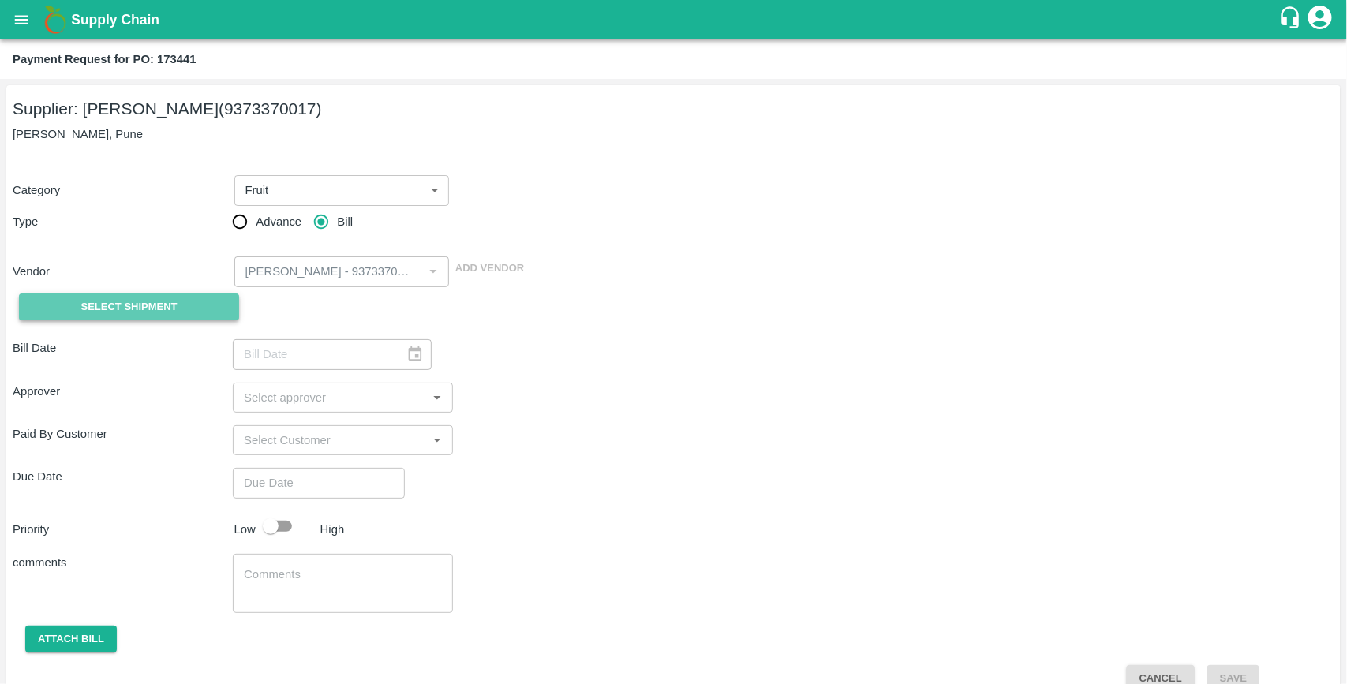
click at [155, 305] on span "Select Shipment" at bounding box center [129, 307] width 96 height 18
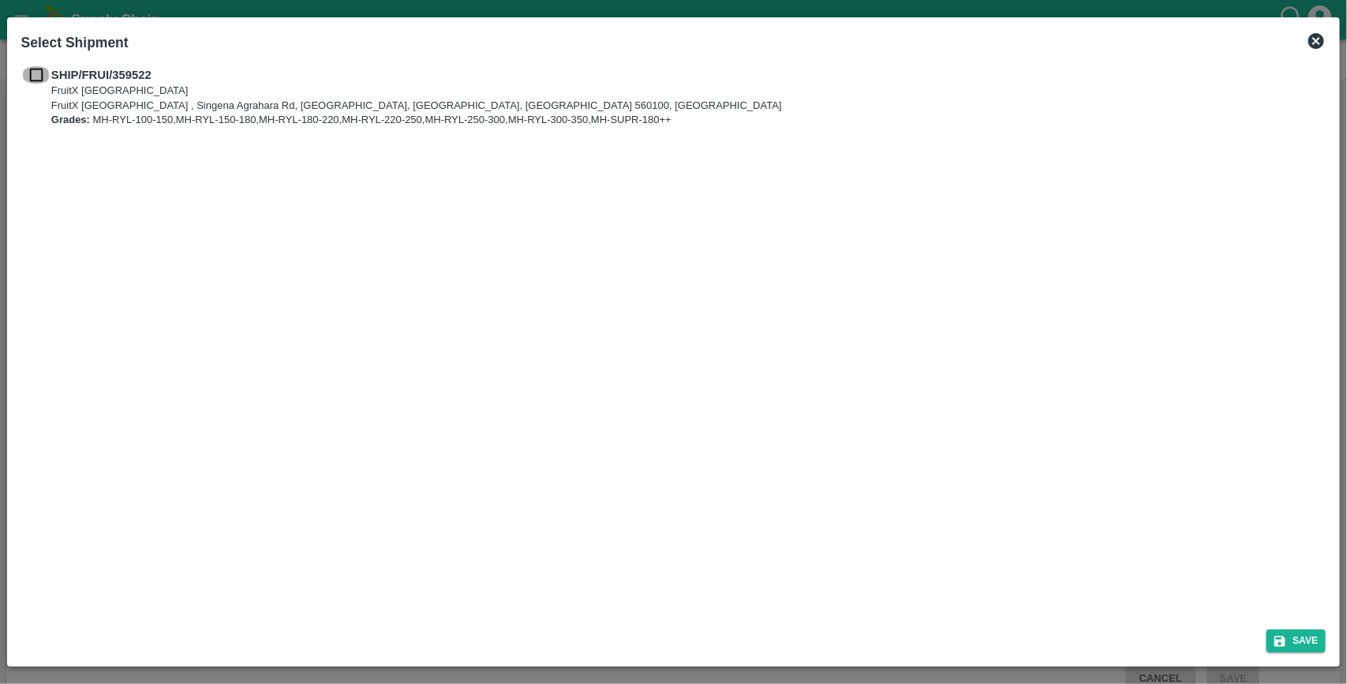
click at [39, 80] on input "checkbox" at bounding box center [36, 74] width 30 height 17
checkbox input "true"
click at [1300, 640] on button "Save" at bounding box center [1296, 641] width 60 height 23
type input "[DATE]"
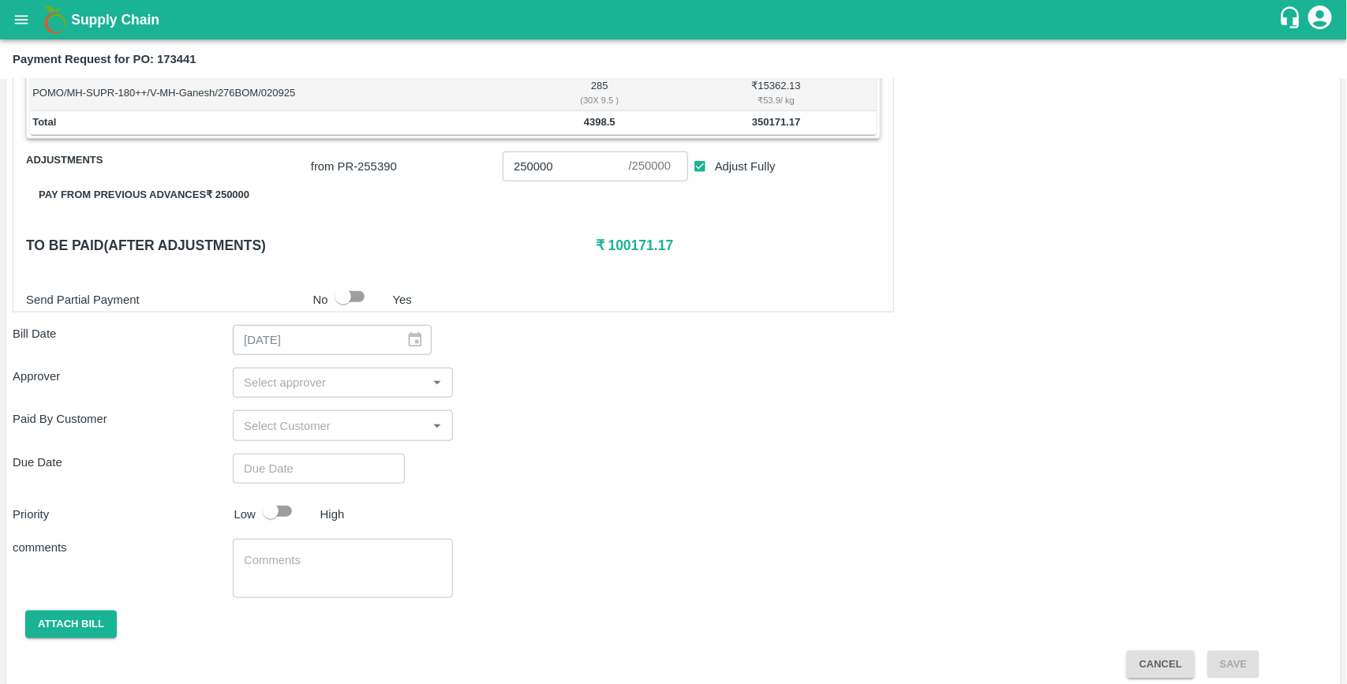
scroll to position [525, 0]
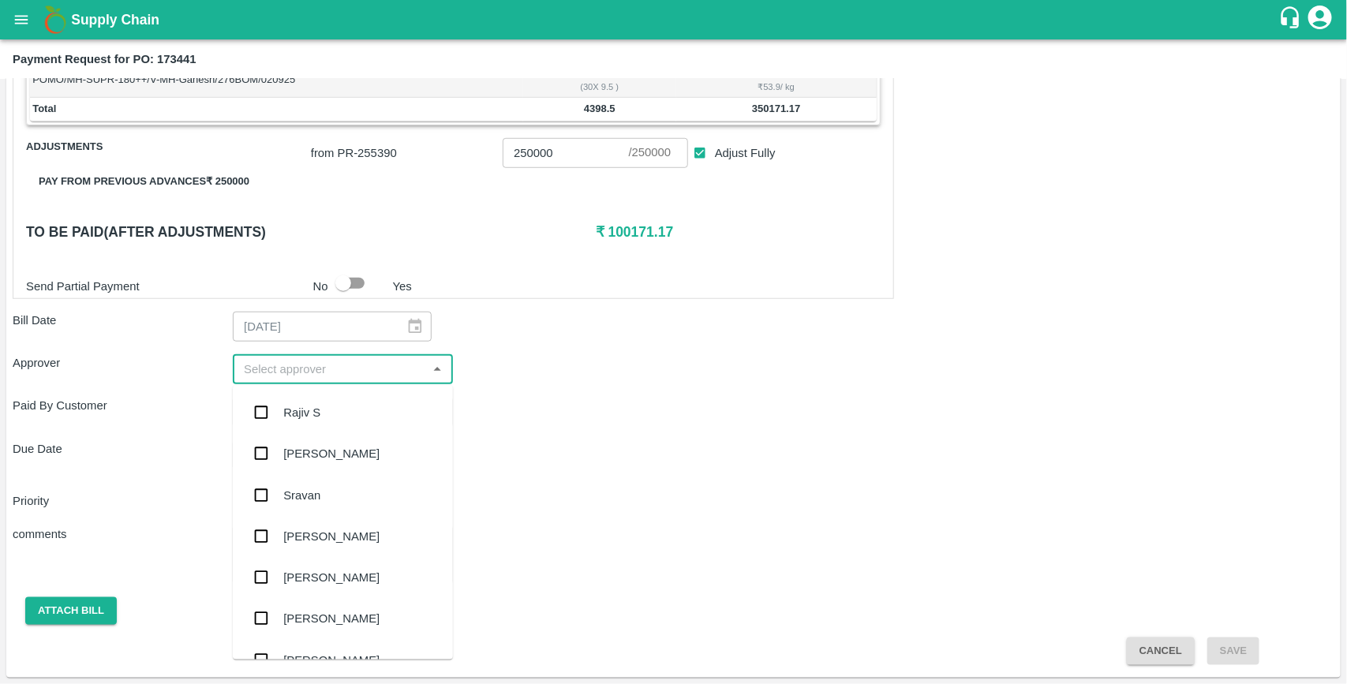
click at [325, 380] on input "input" at bounding box center [329, 369] width 185 height 21
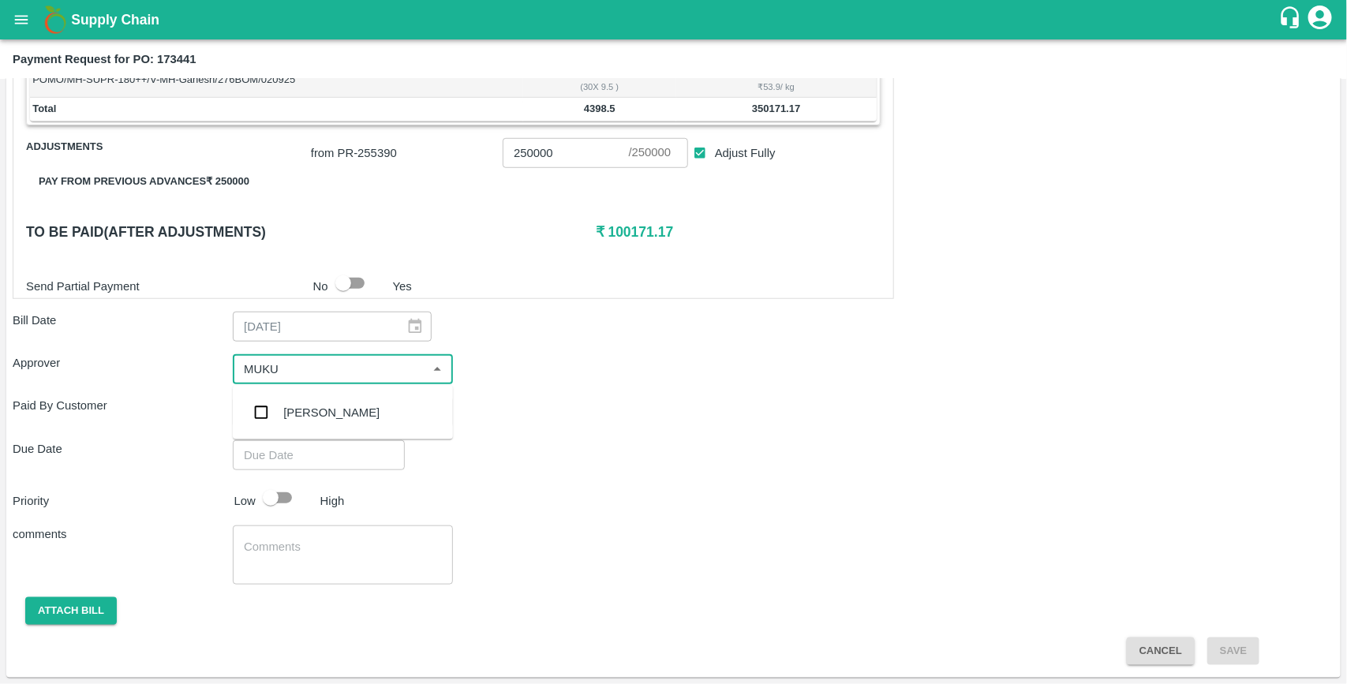
type input "MUKUL"
click at [257, 413] on input "checkbox" at bounding box center [261, 413] width 32 height 32
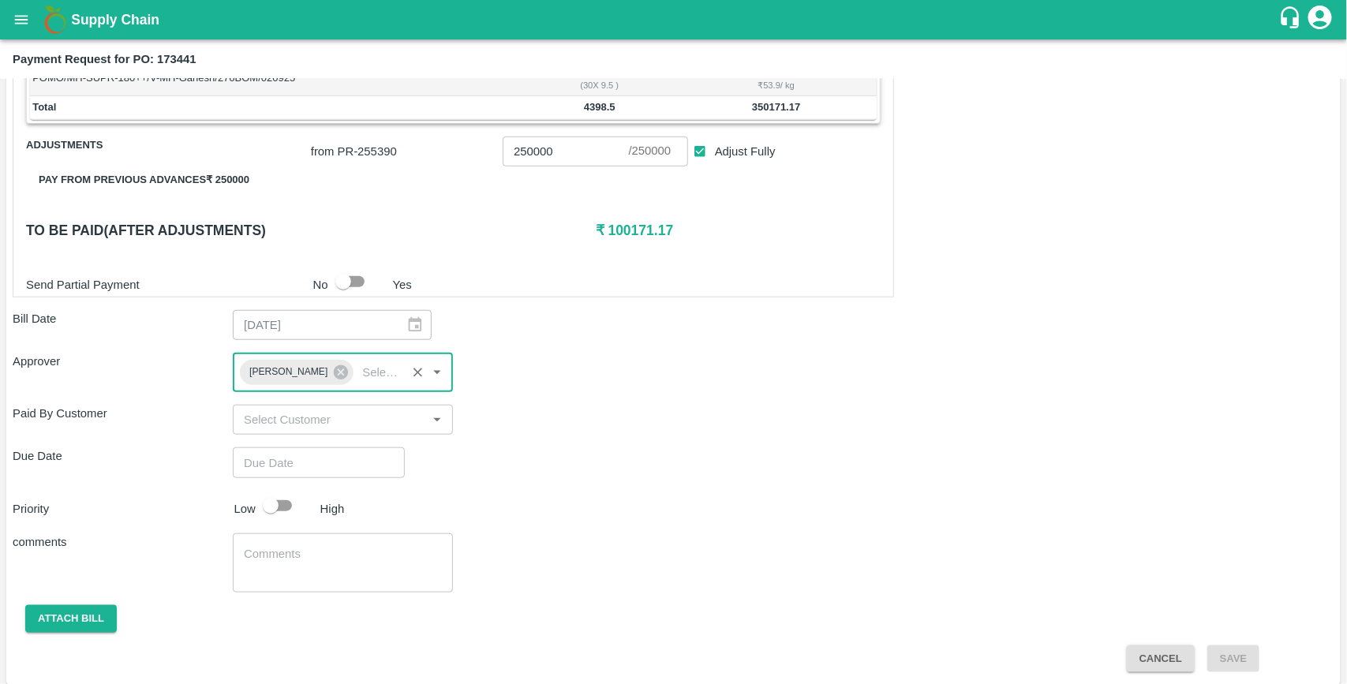
type input "DD/MM/YYYY hh:mm aa"
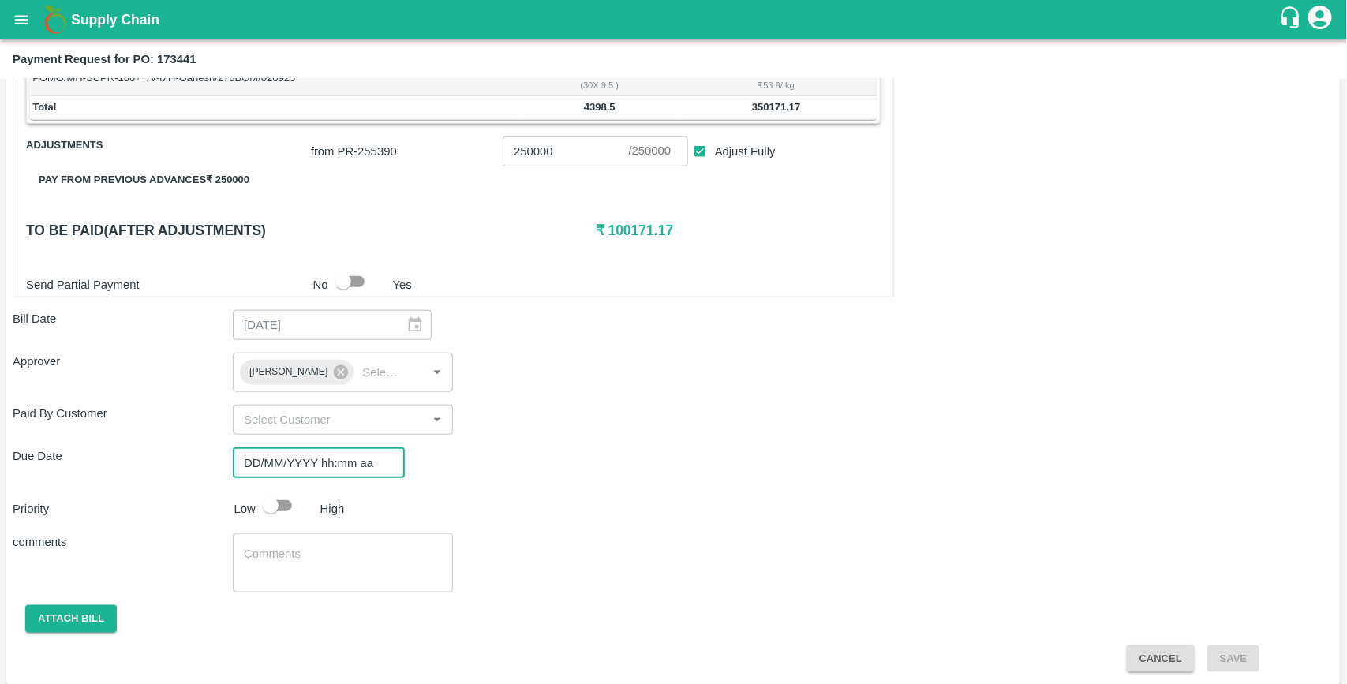
click at [286, 471] on input "DD/MM/YYYY hh:mm aa" at bounding box center [313, 462] width 161 height 30
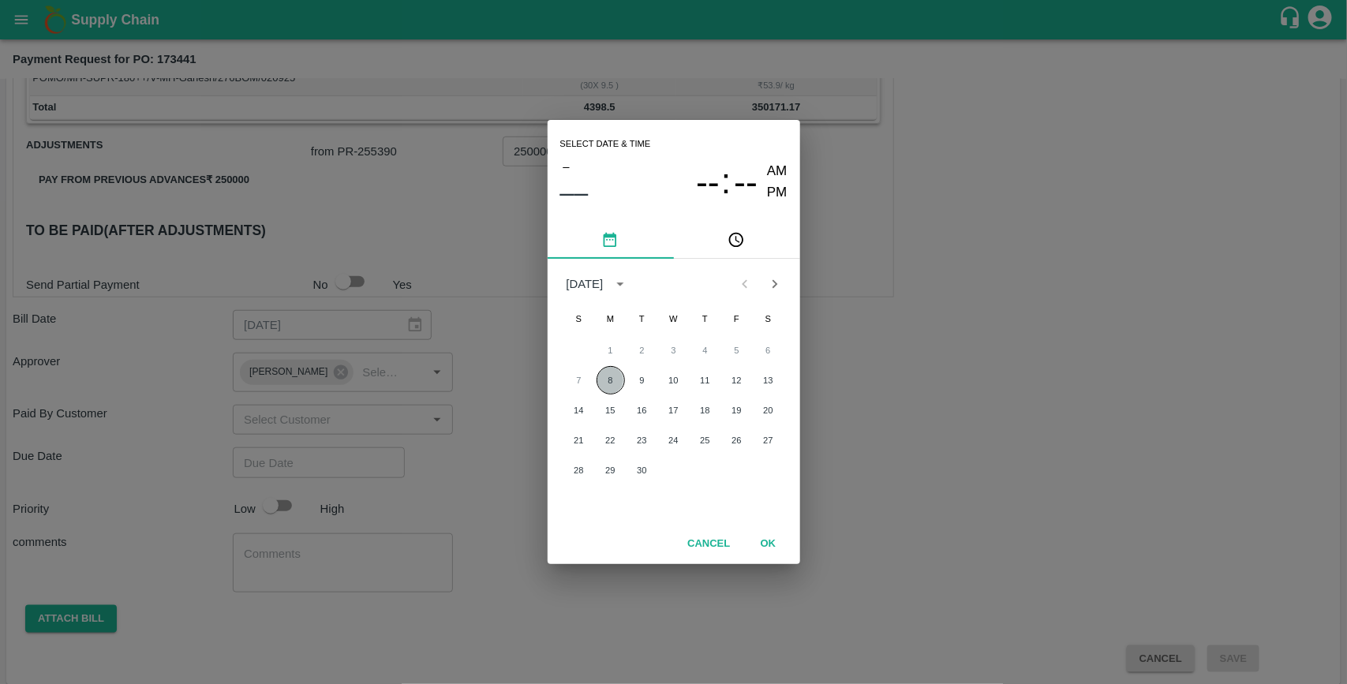
click at [611, 385] on button "8" at bounding box center [610, 380] width 28 height 28
type input "[DATE] 12:00 AM"
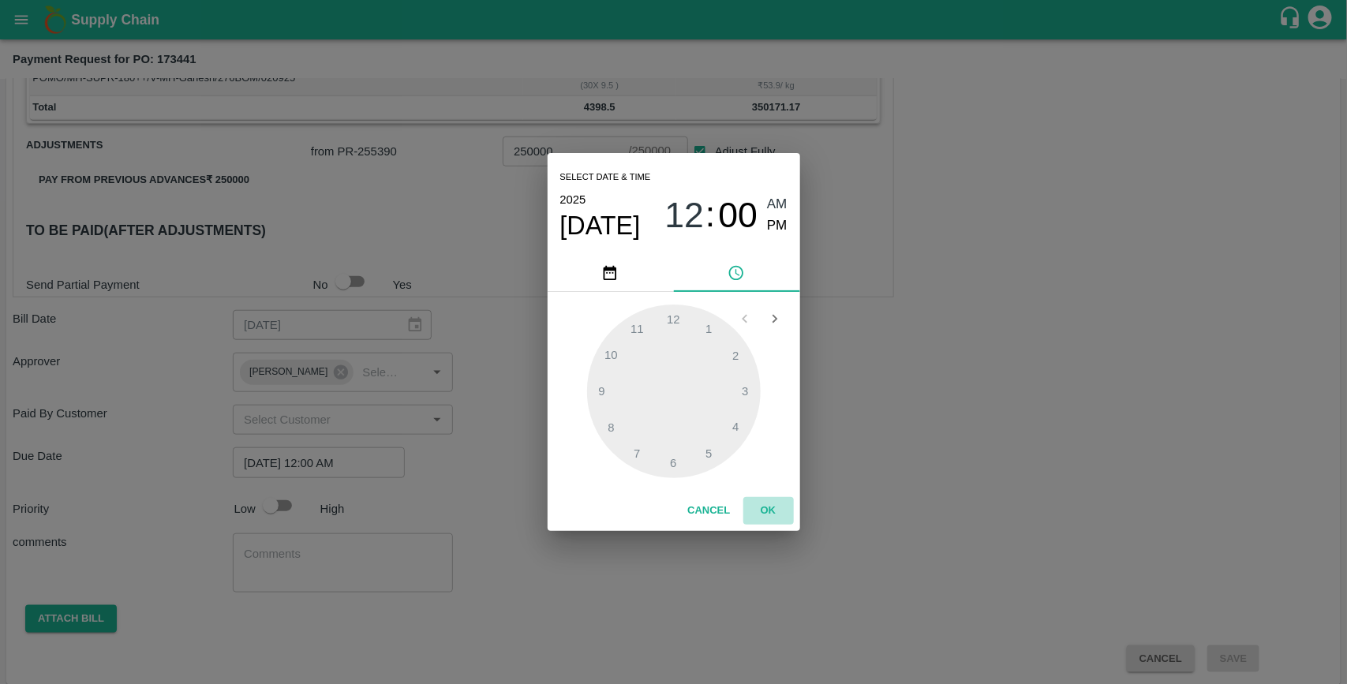
click at [768, 513] on button "OK" at bounding box center [768, 511] width 50 height 28
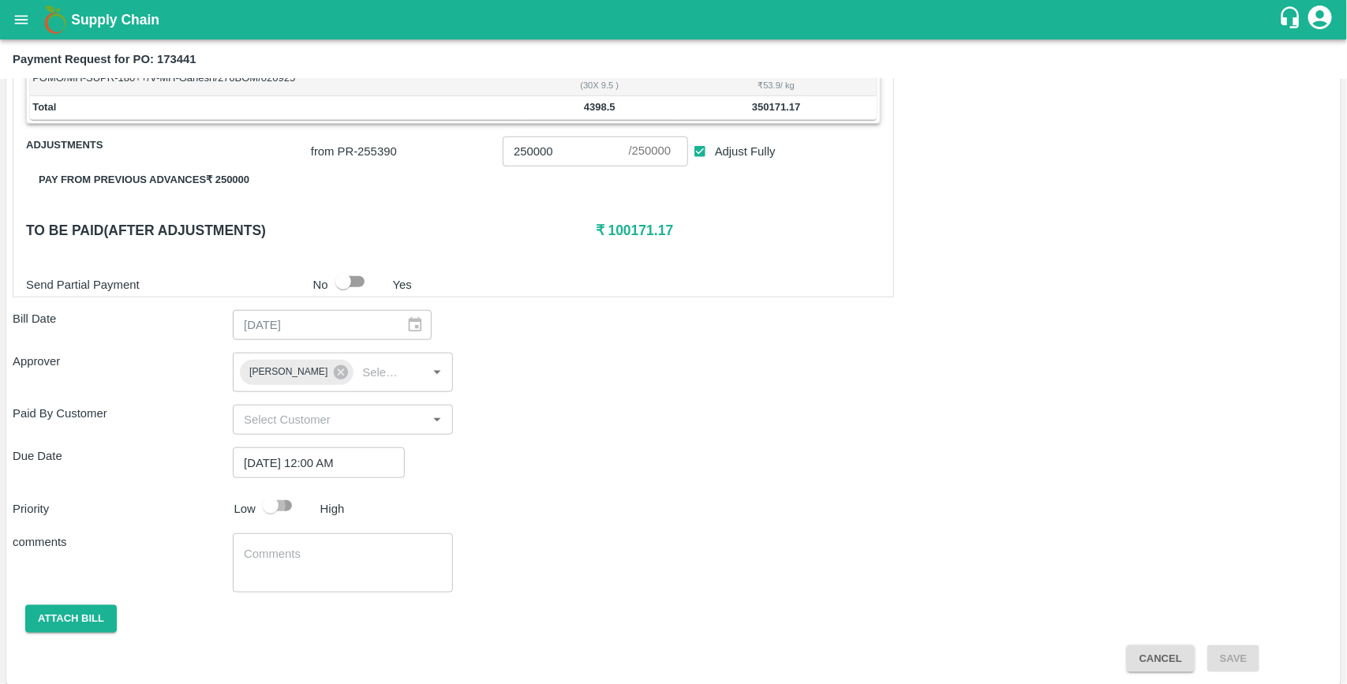
click at [289, 514] on input "checkbox" at bounding box center [271, 506] width 90 height 30
checkbox input "true"
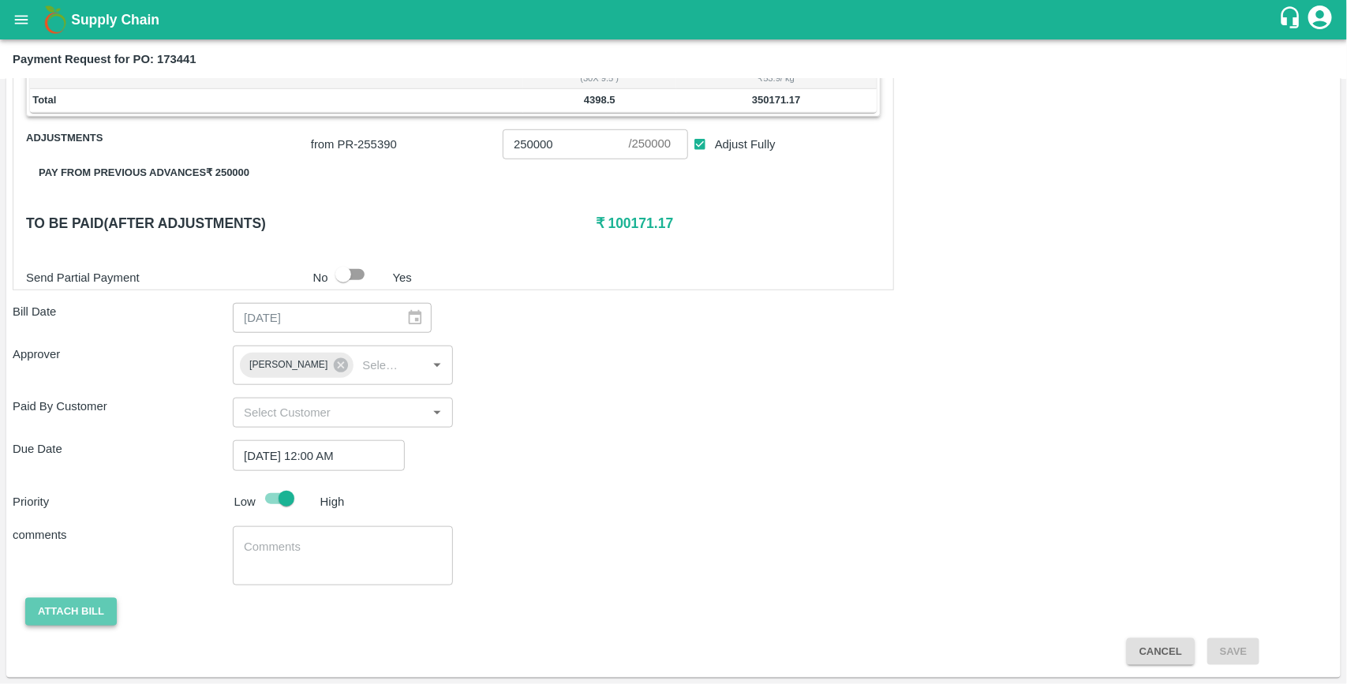
click at [95, 611] on button "Attach bill" at bounding box center [71, 612] width 92 height 28
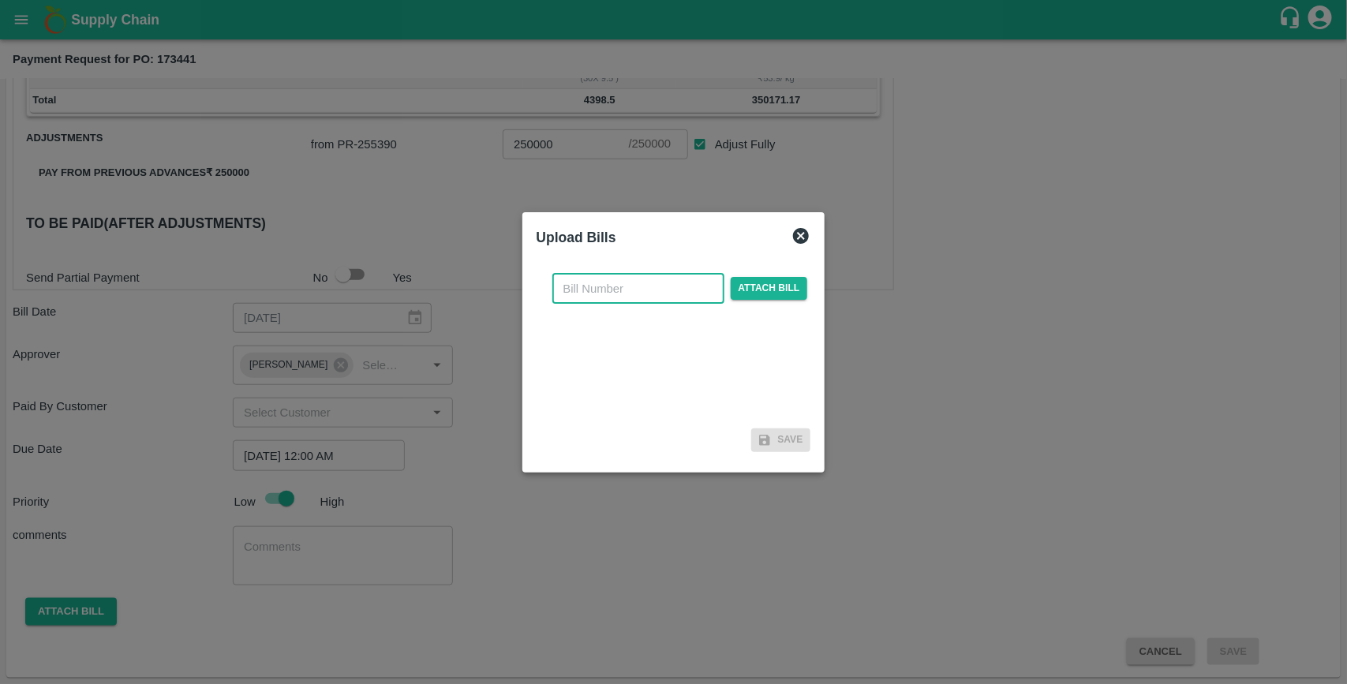
click at [573, 289] on input "text" at bounding box center [638, 289] width 172 height 30
type input "173441"
click at [756, 279] on span "Attach bill" at bounding box center [769, 288] width 77 height 23
click at [0, 0] on input "Attach bill" at bounding box center [0, 0] width 0 height 0
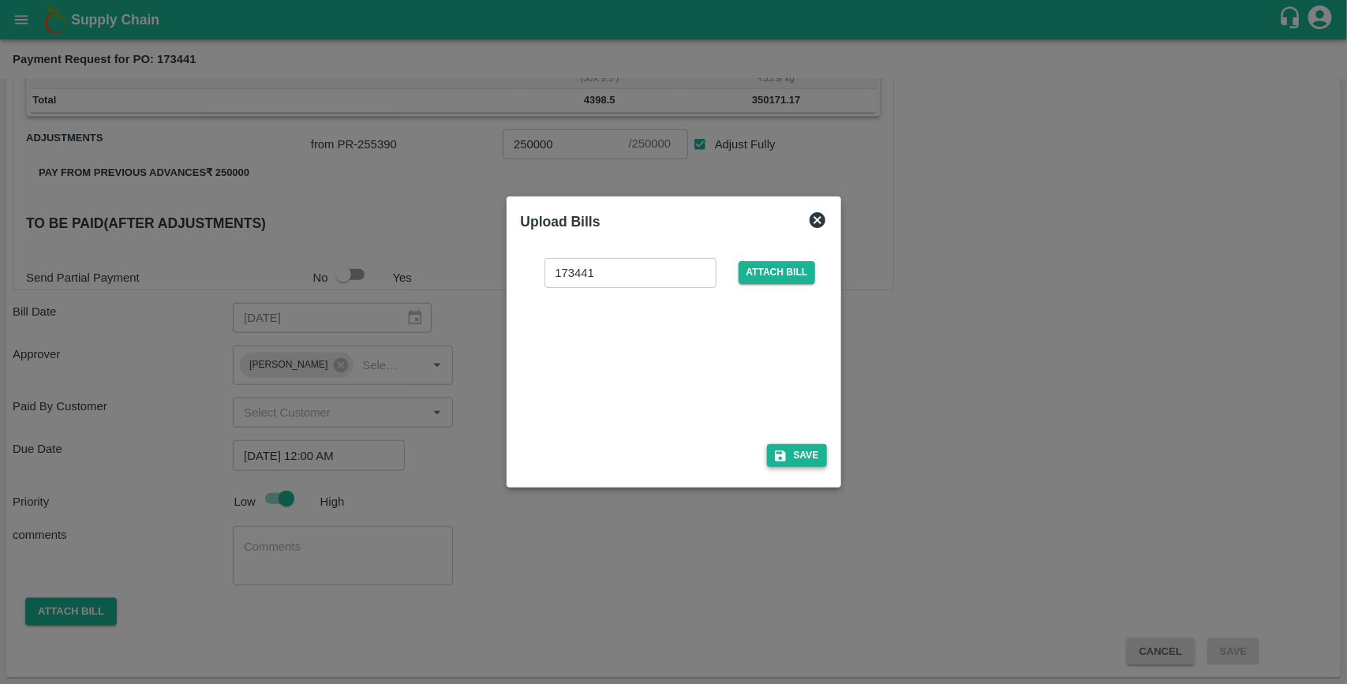
click at [802, 452] on button "Save" at bounding box center [797, 455] width 60 height 23
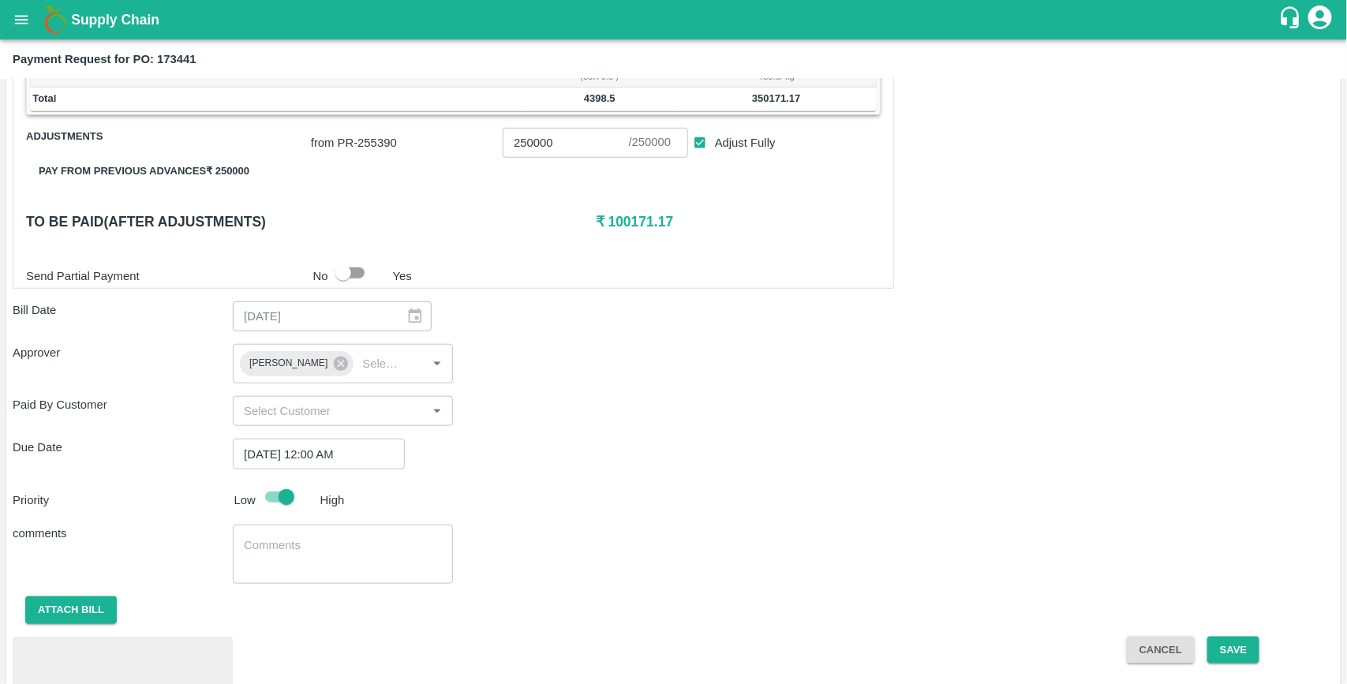
scroll to position [618, 0]
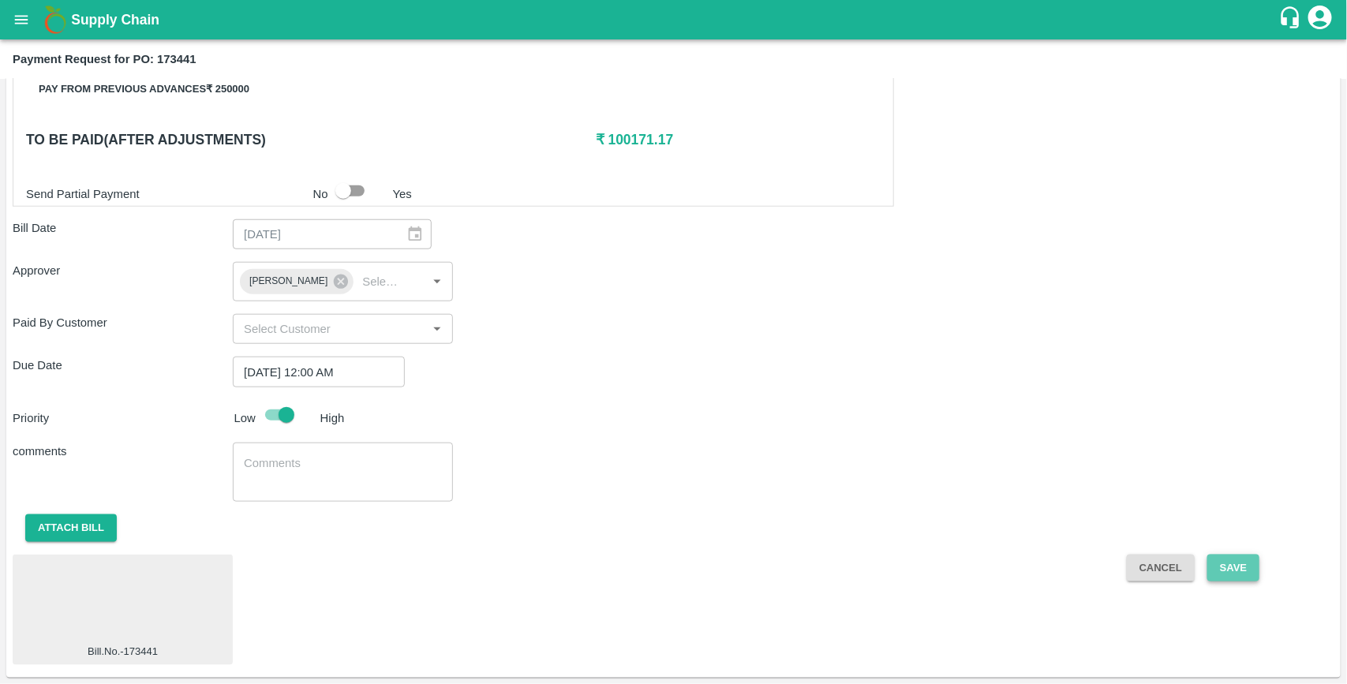
click at [1225, 562] on button "Save" at bounding box center [1233, 569] width 52 height 28
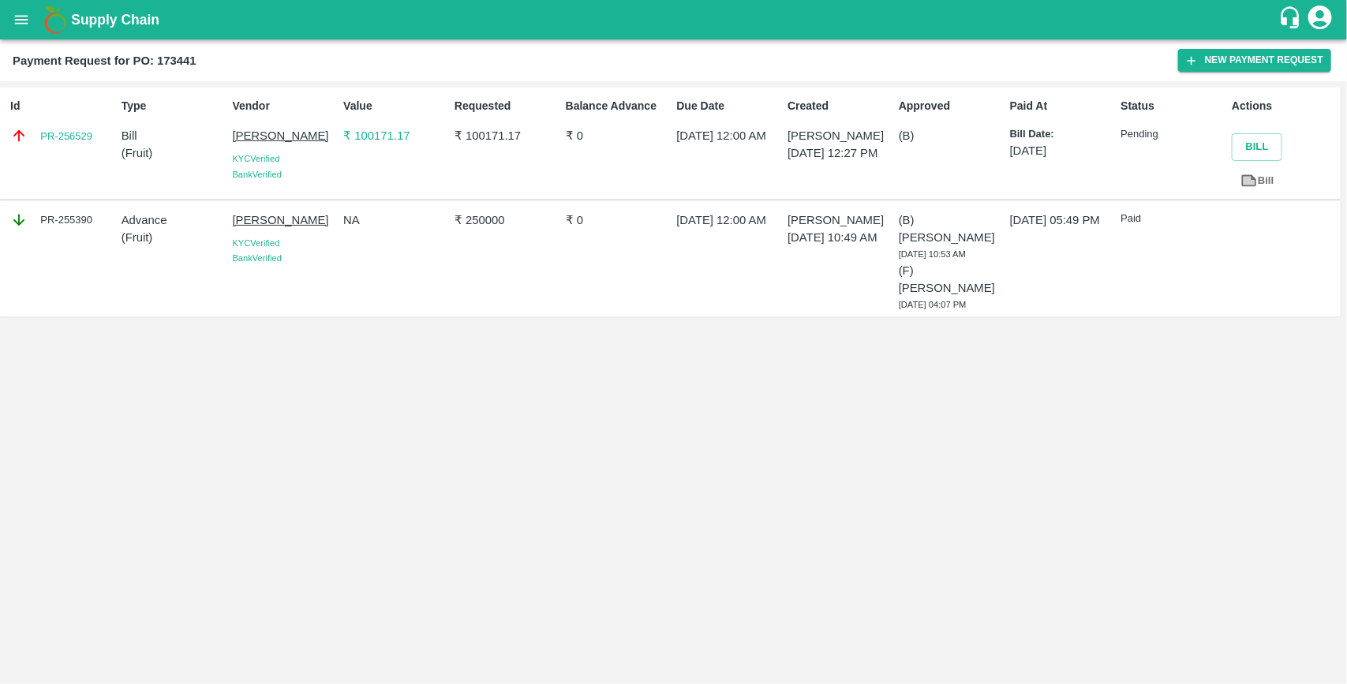
click at [96, 132] on div "PR-256529" at bounding box center [62, 135] width 105 height 17
click at [85, 156] on div "Id PR-256529" at bounding box center [59, 143] width 111 height 103
